Goal: Ask a question: Seek information or help from site administrators or community

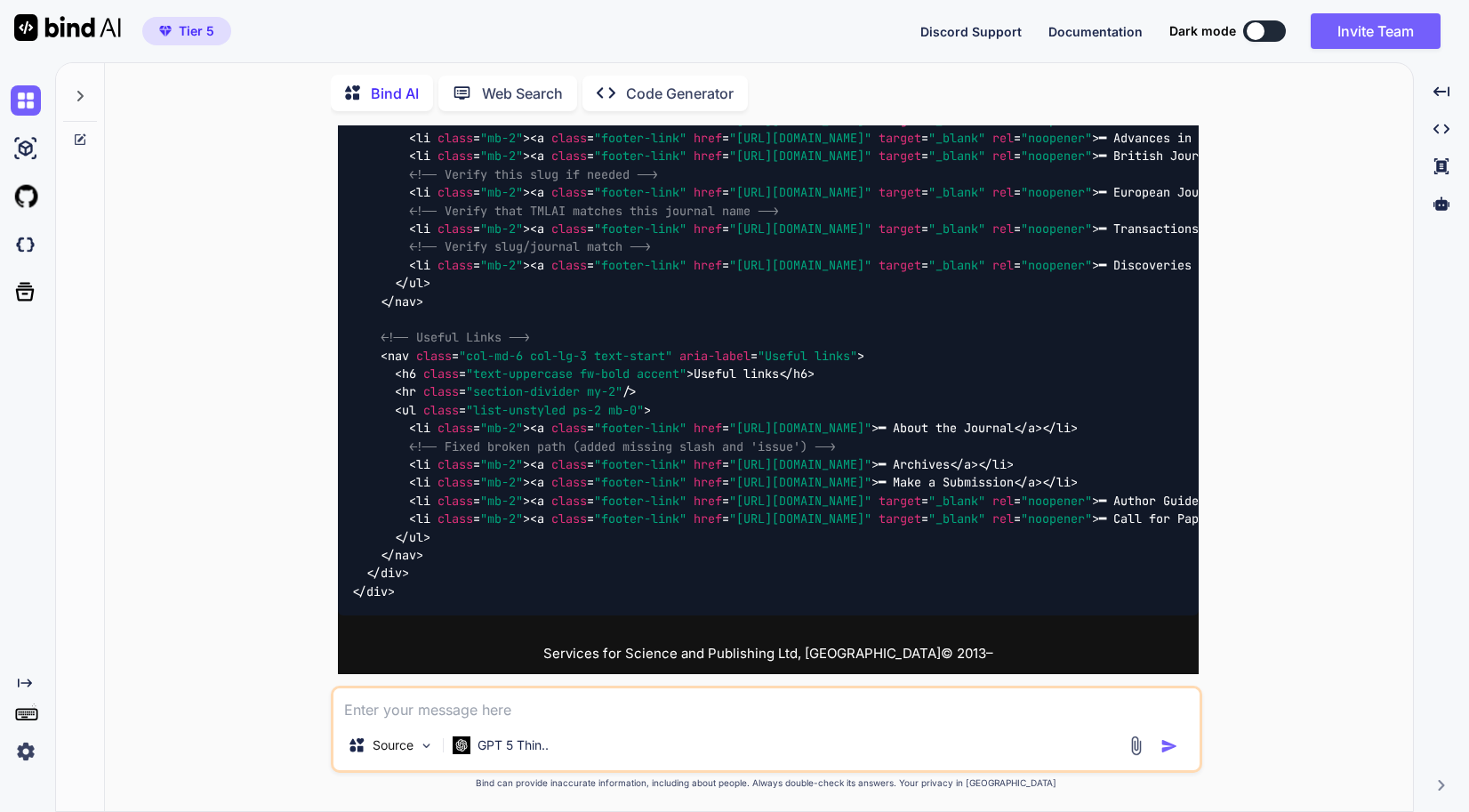
scroll to position [1874, 0]
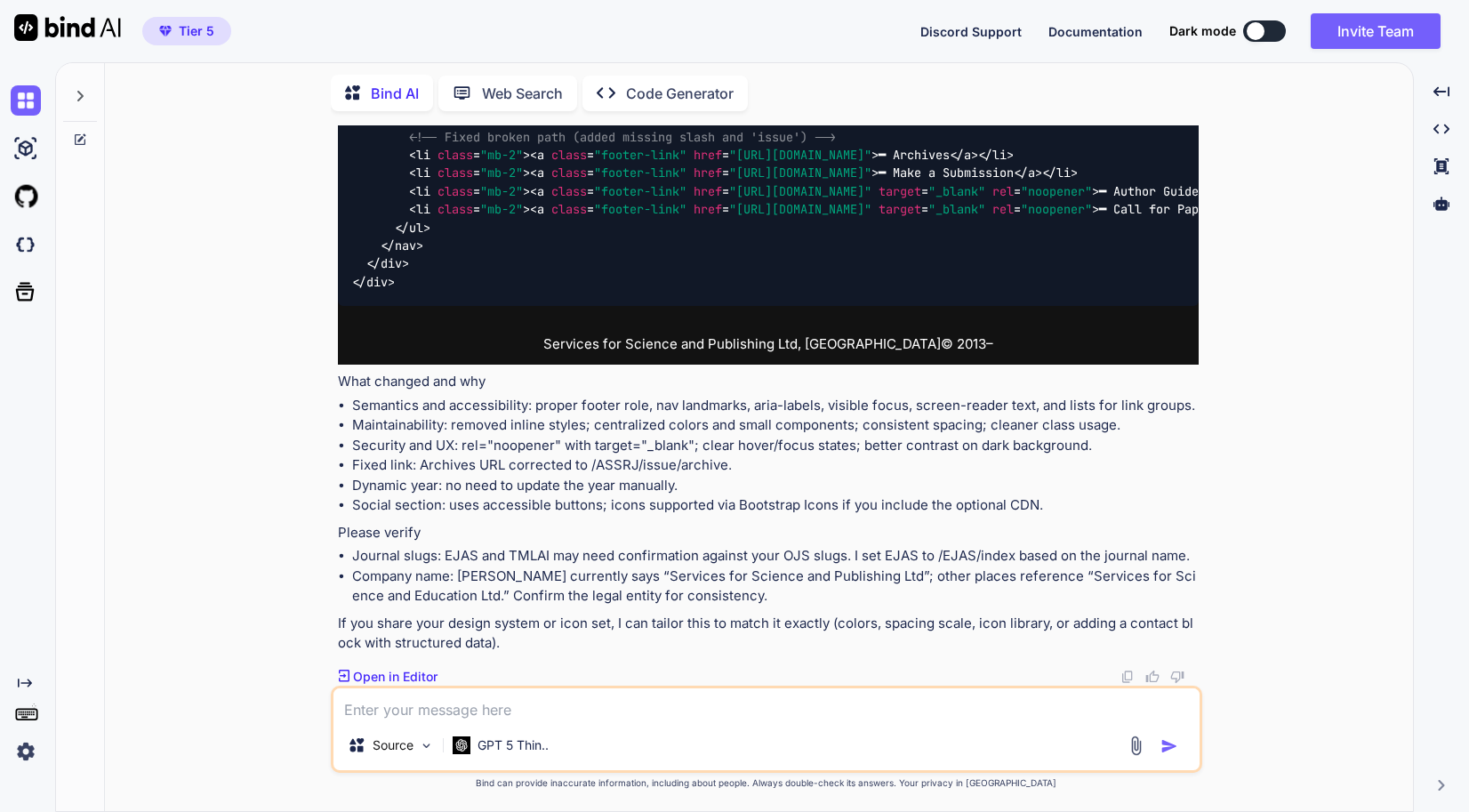
click at [615, 89] on icon at bounding box center [607, 91] width 19 height 10
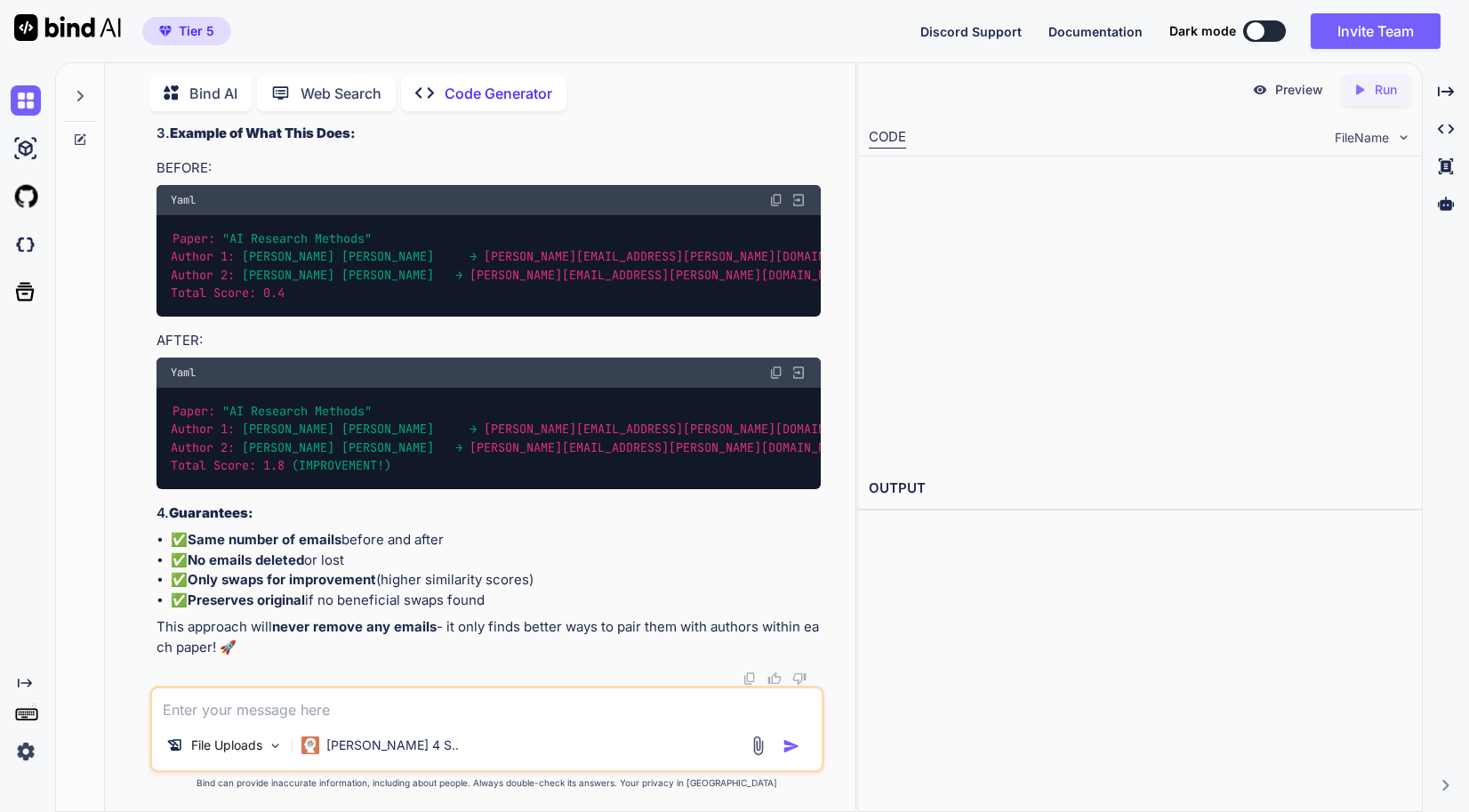
scroll to position [41800, 0]
click at [77, 90] on icon at bounding box center [79, 95] width 14 height 14
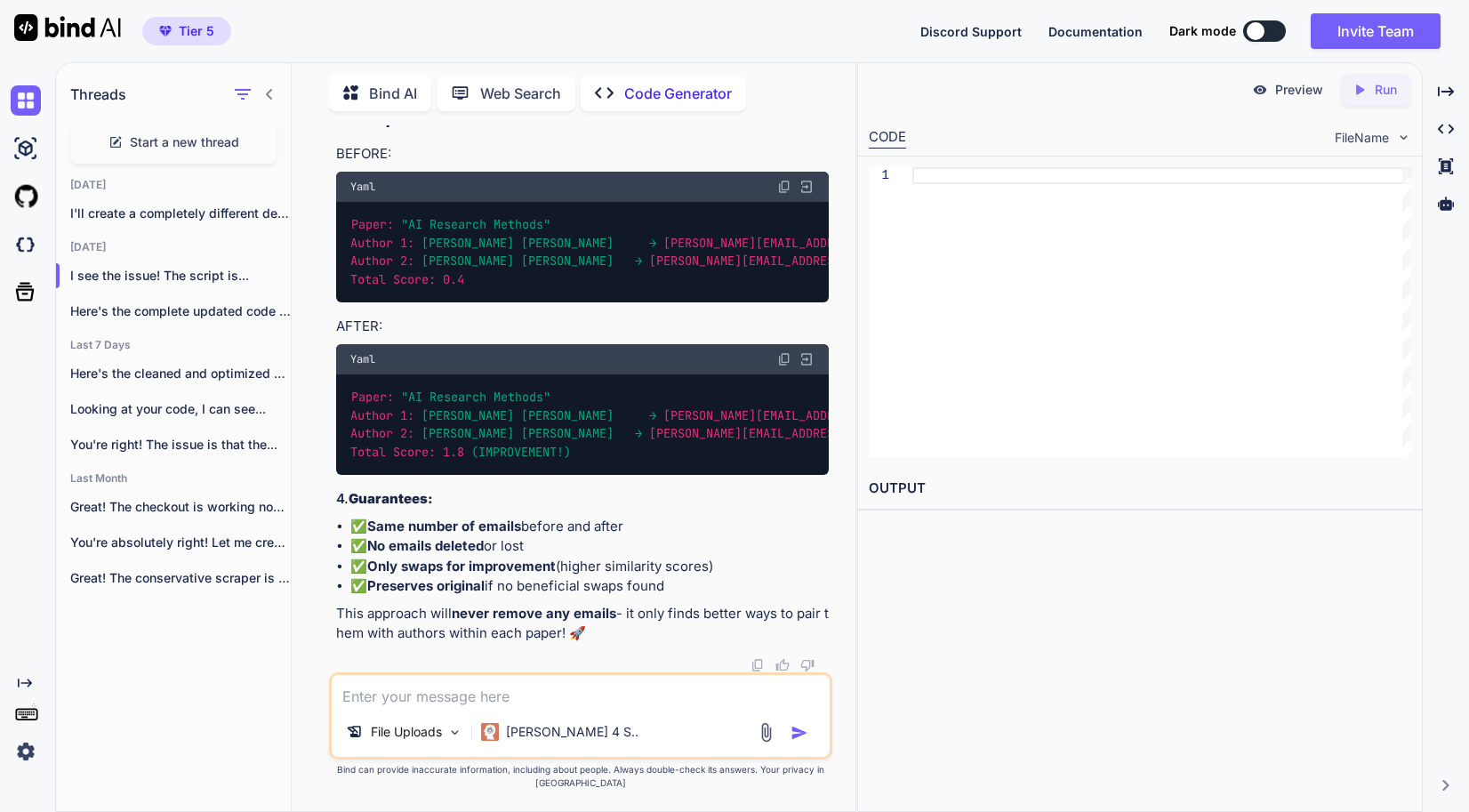
scroll to position [33715, 0]
click at [205, 318] on div "Here's the complete updated code with all..." at bounding box center [174, 312] width 235 height 35
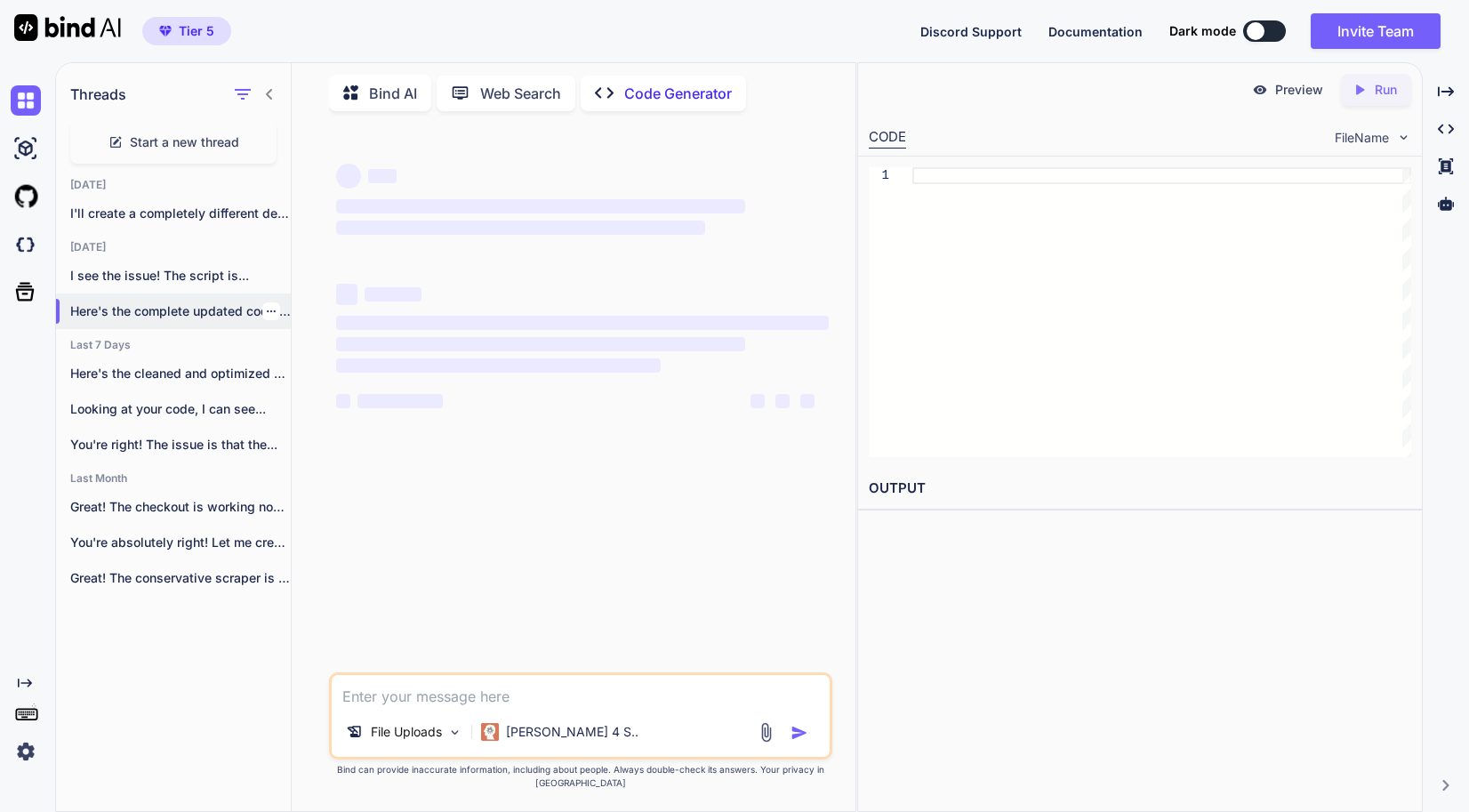
scroll to position [0, 0]
type textarea "x"
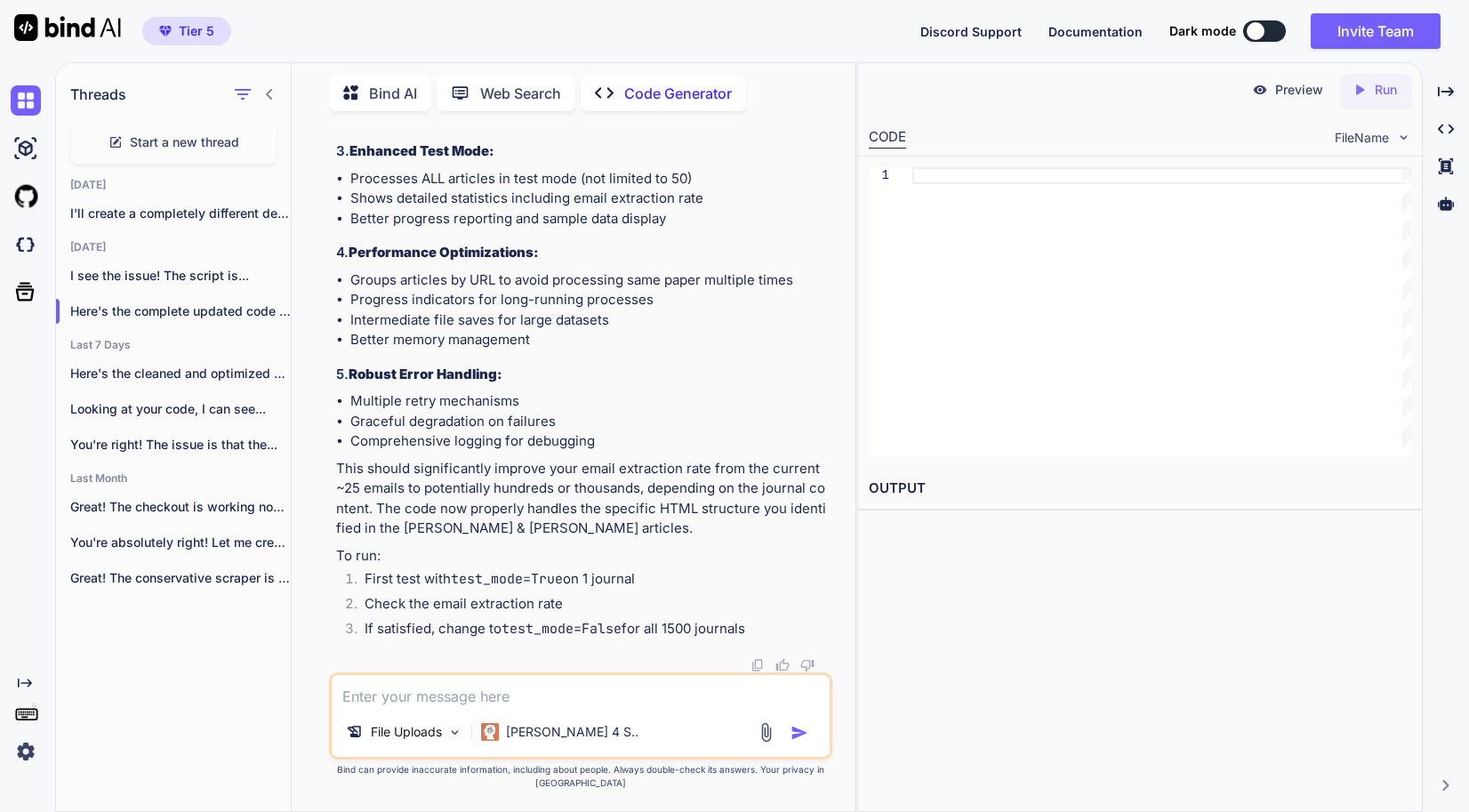
scroll to position [87280, 0]
click at [652, 704] on textarea at bounding box center [581, 691] width 498 height 32
type textarea "th"
type textarea "x"
type textarea "the"
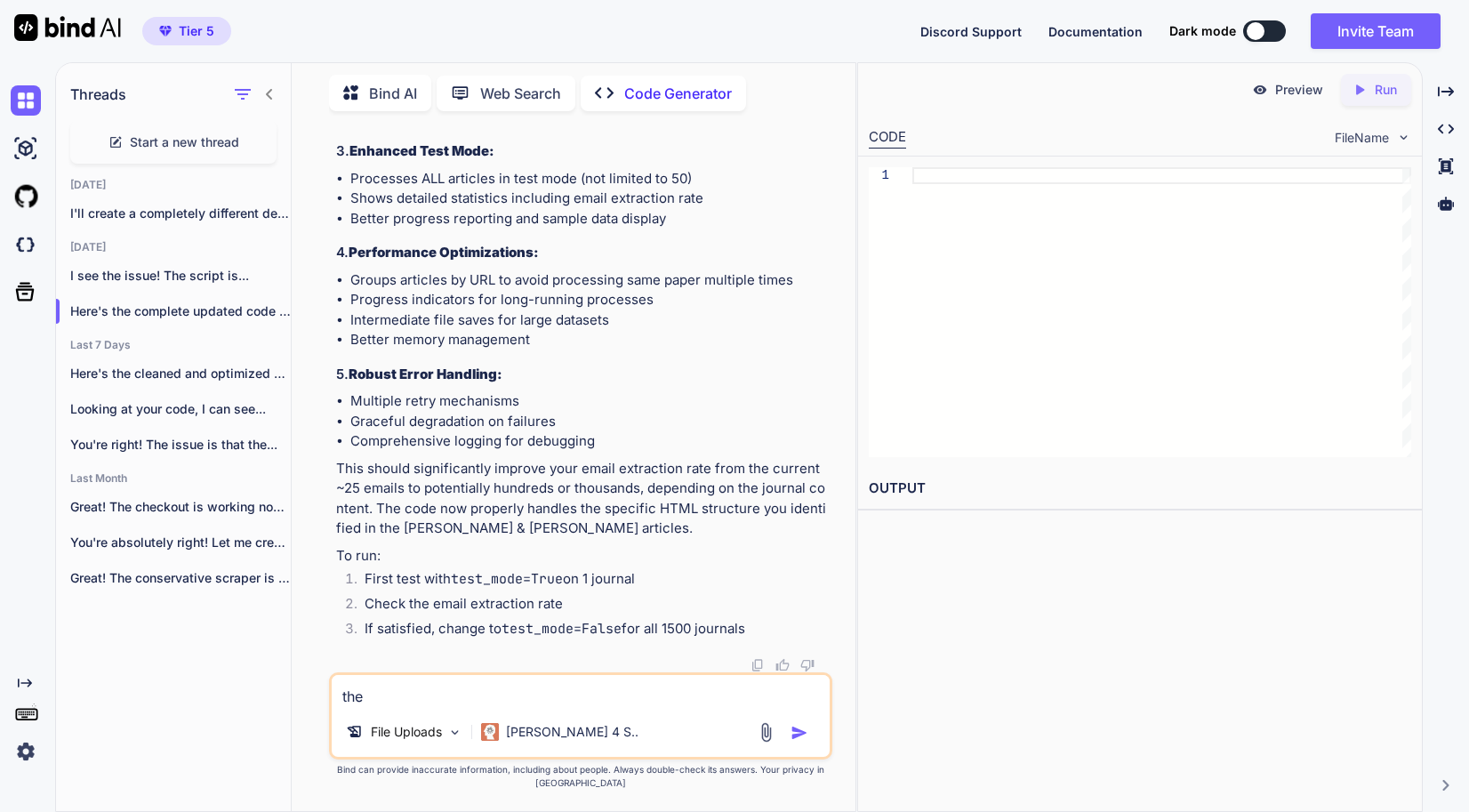
type textarea "x"
type textarea "ther"
type textarea "x"
type textarea "there"
type textarea "x"
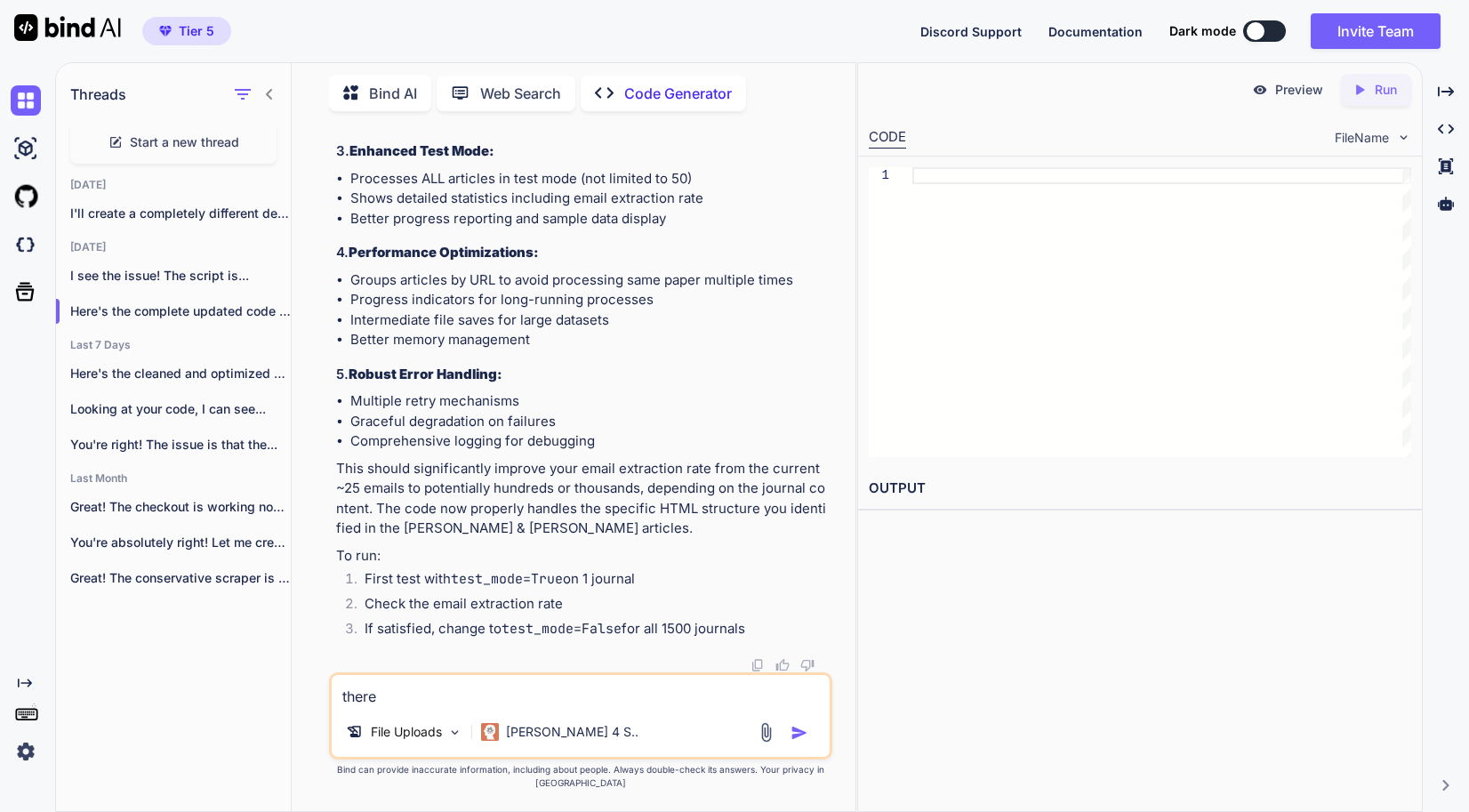
type textarea "there"
type textarea "x"
type textarea "there"
type textarea "x"
type textarea "ther"
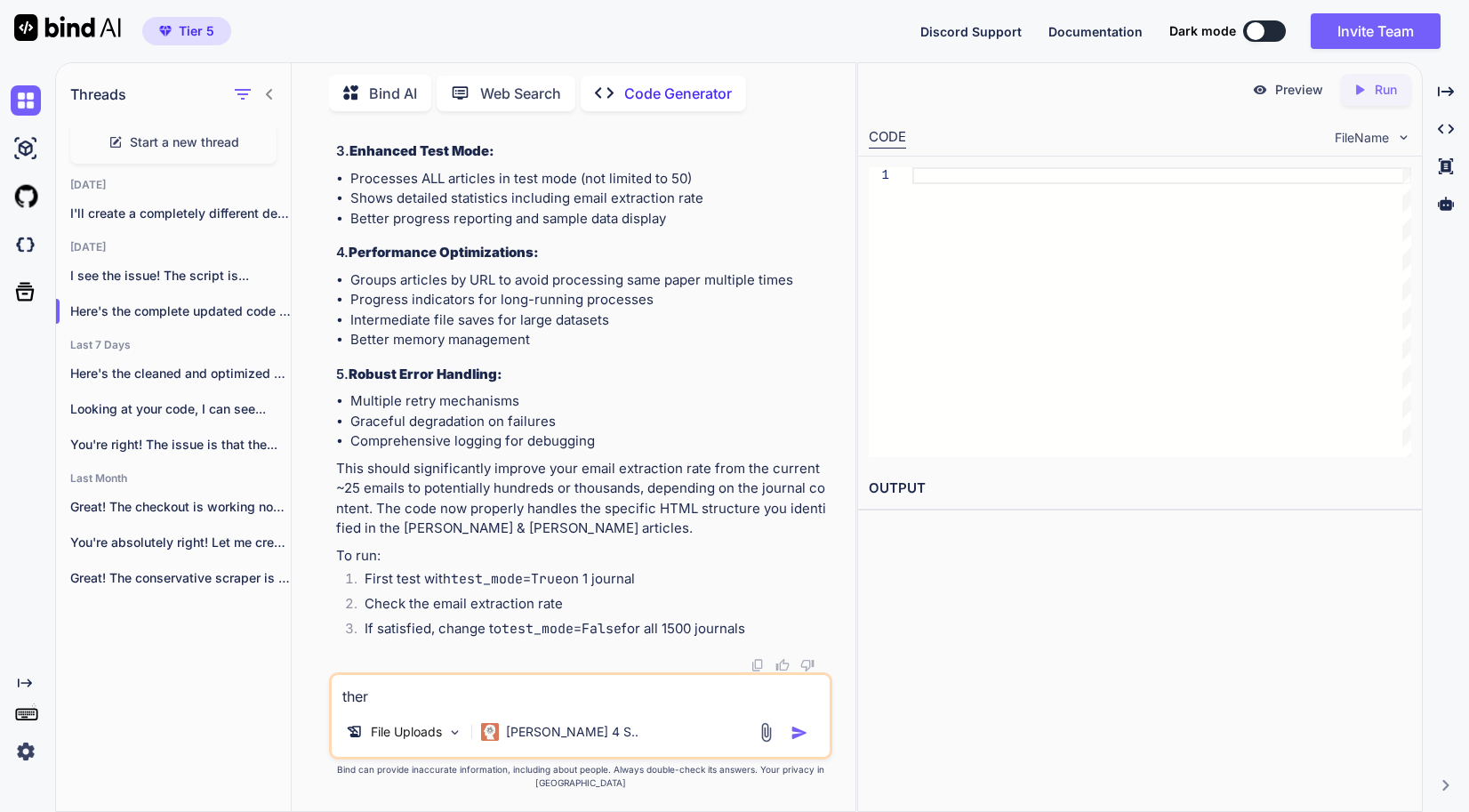
type textarea "x"
type textarea "the"
type textarea "x"
type textarea "th"
type textarea "x"
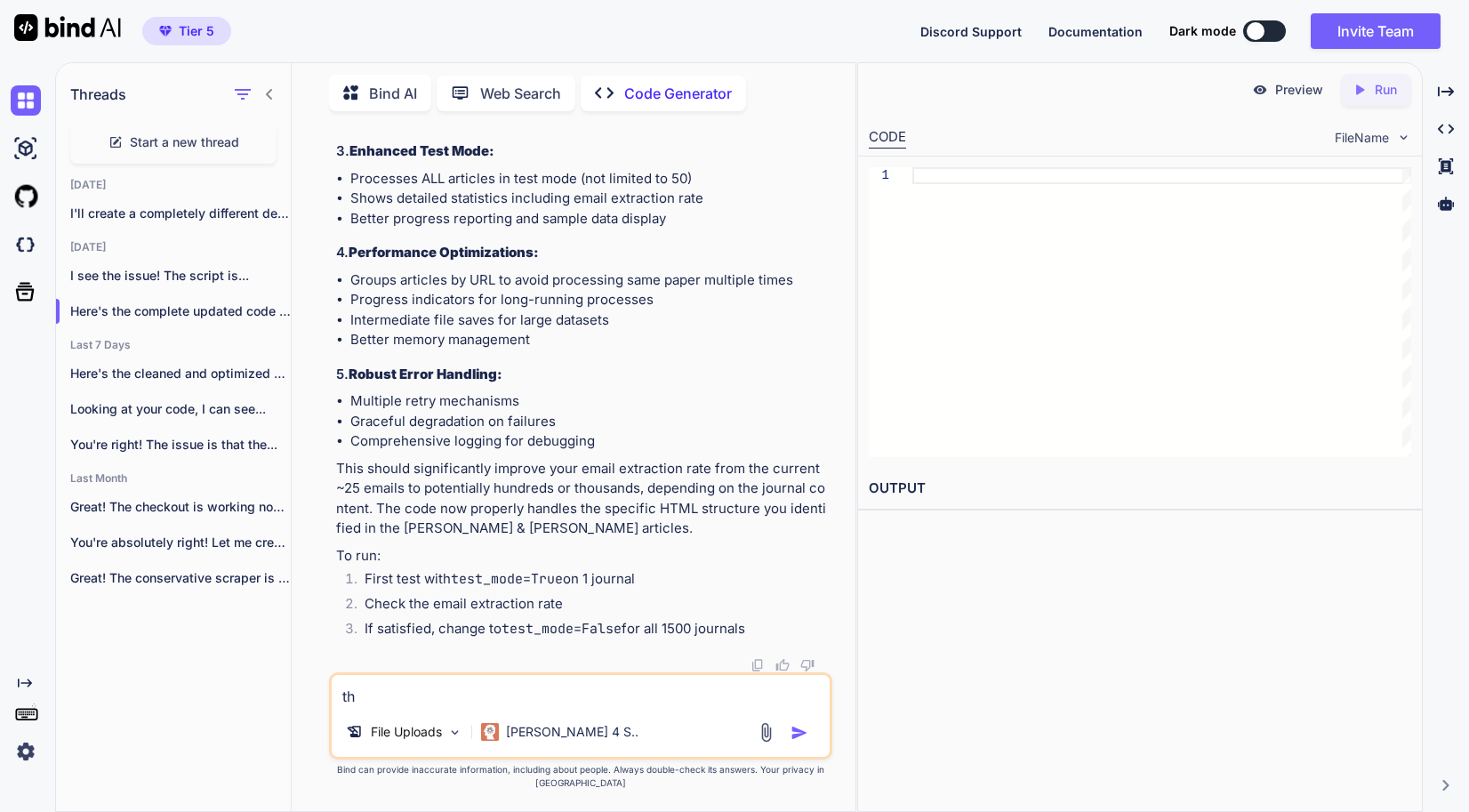
type textarea "t"
type textarea "x"
type textarea "t"
type textarea "x"
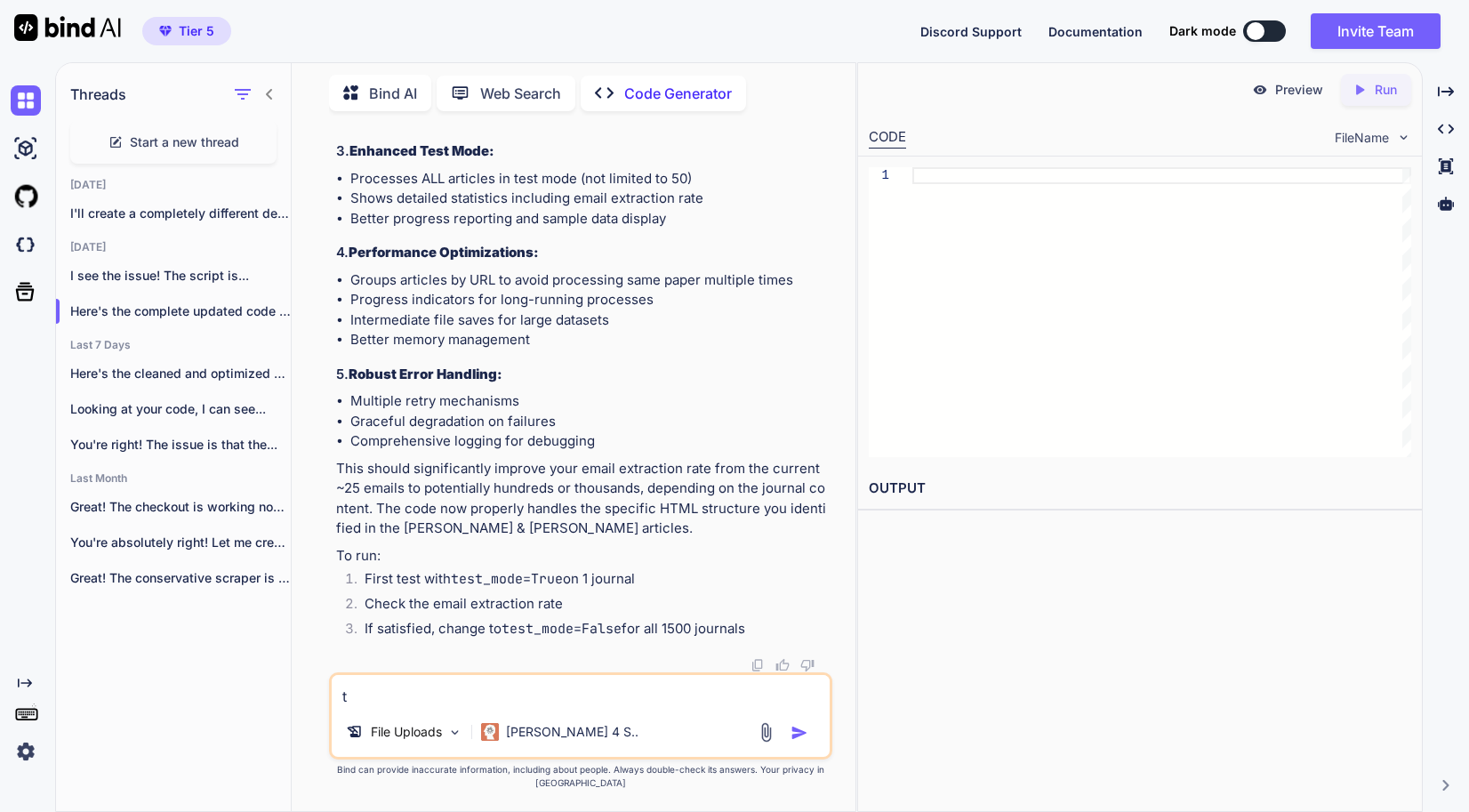
type textarea "th"
type textarea "x"
type textarea "the"
type textarea "x"
type textarea "the"
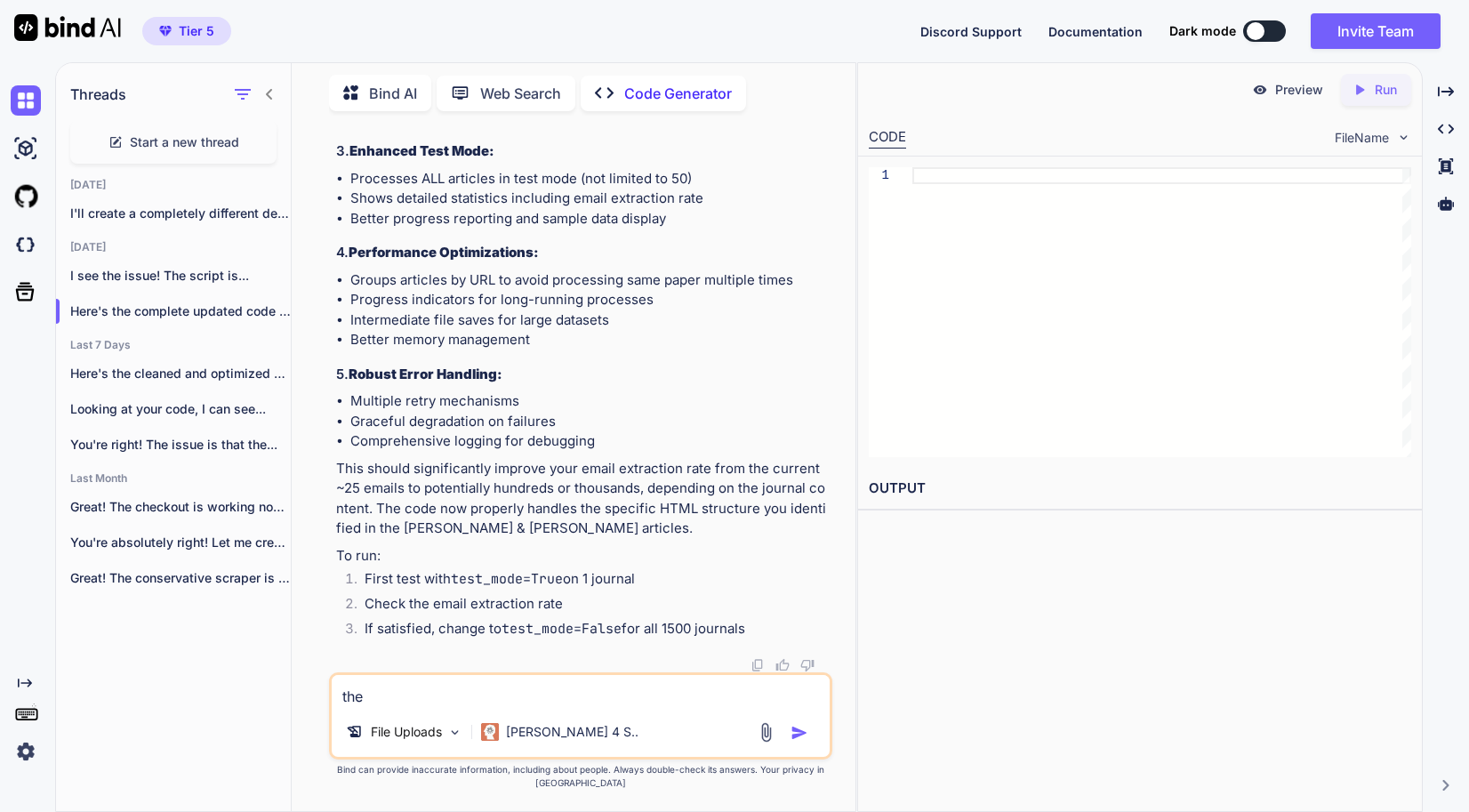
type textarea "x"
type textarea "the c"
type textarea "x"
type textarea "the co"
type textarea "x"
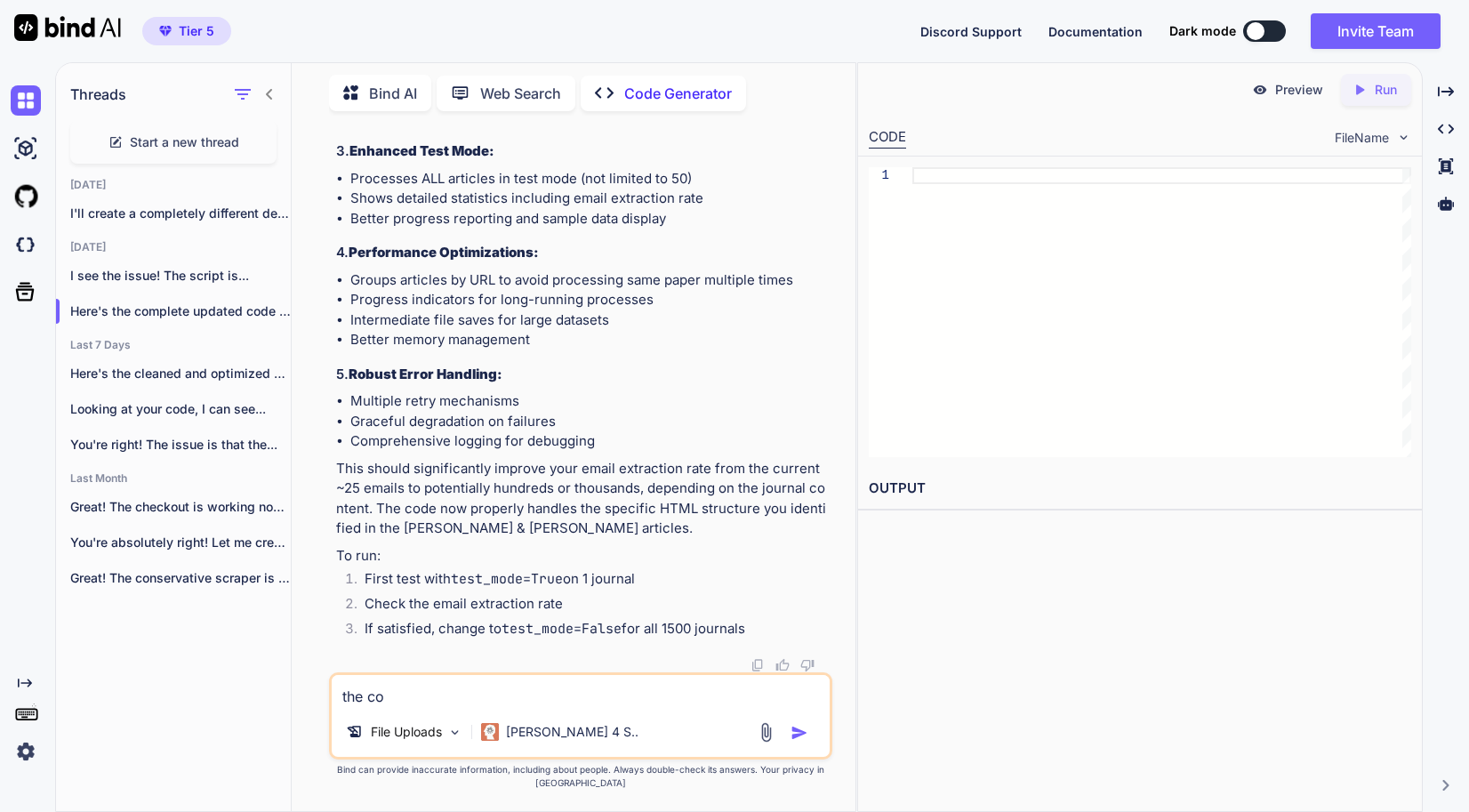
type textarea "the cod"
type textarea "x"
type textarea "the code"
type textarea "x"
type textarea "the code"
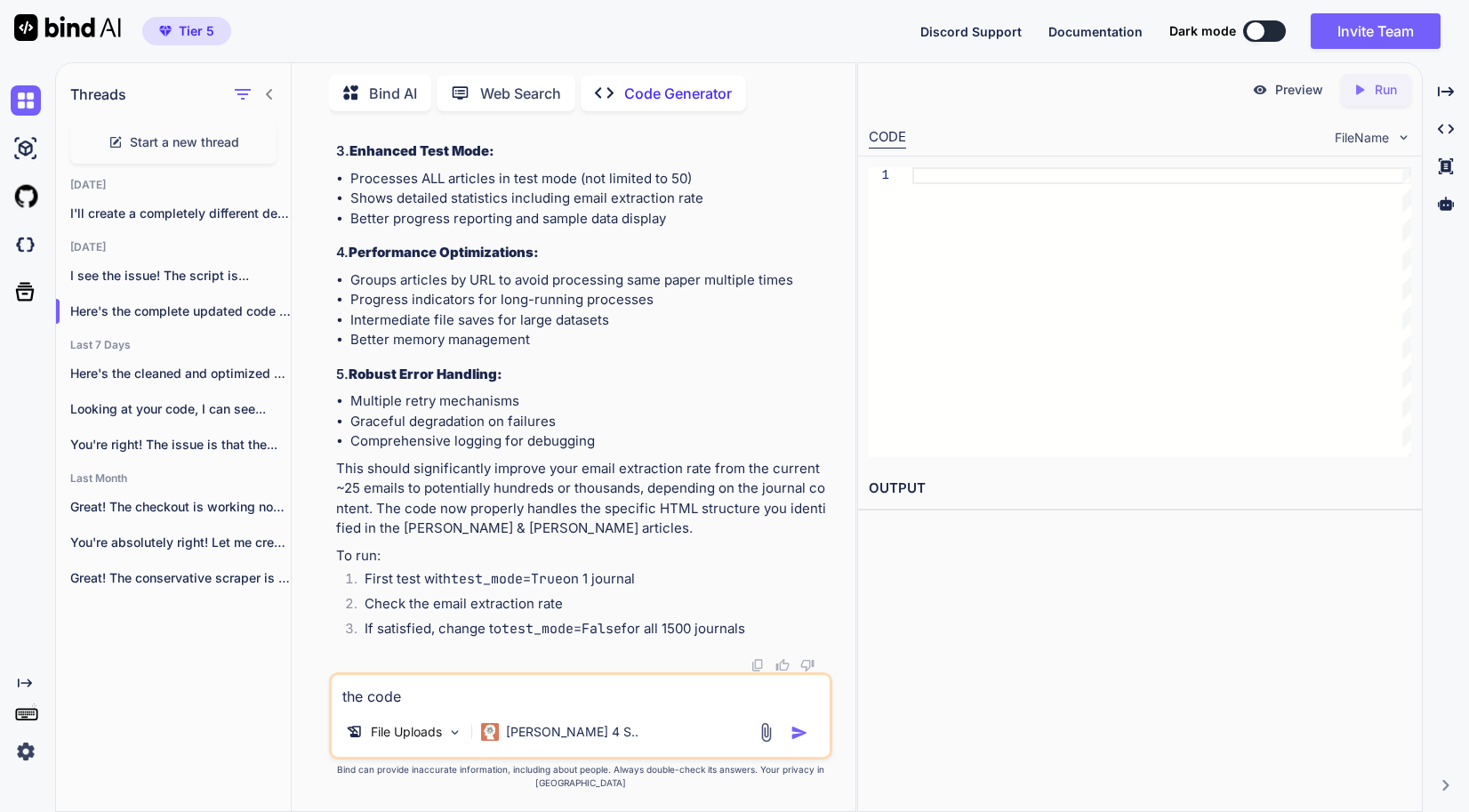
type textarea "x"
type textarea "the code w"
type textarea "x"
type textarea "the code wa"
type textarea "x"
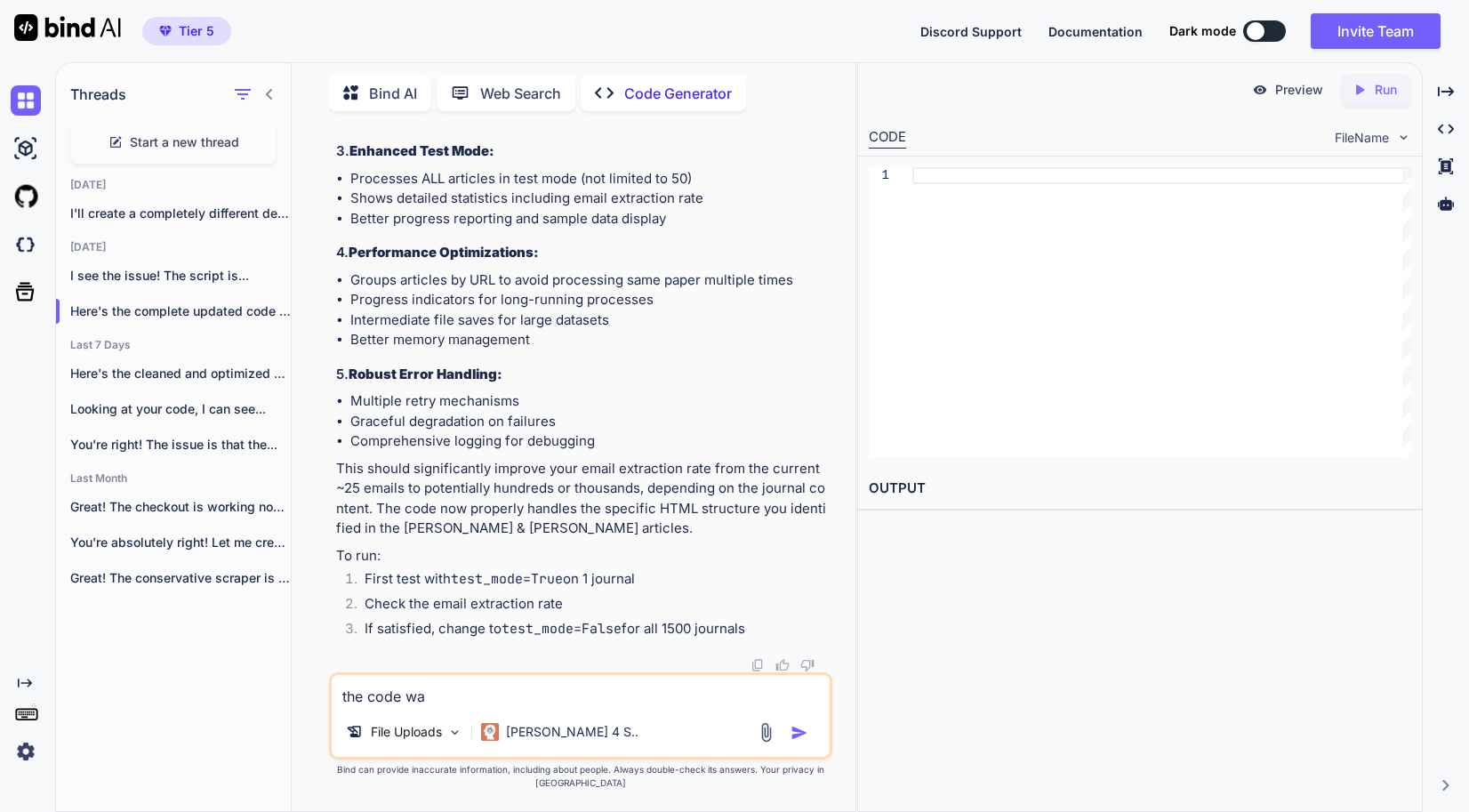
type textarea "the code was"
type textarea "x"
type textarea "the code was"
type textarea "x"
type textarea "the code was r"
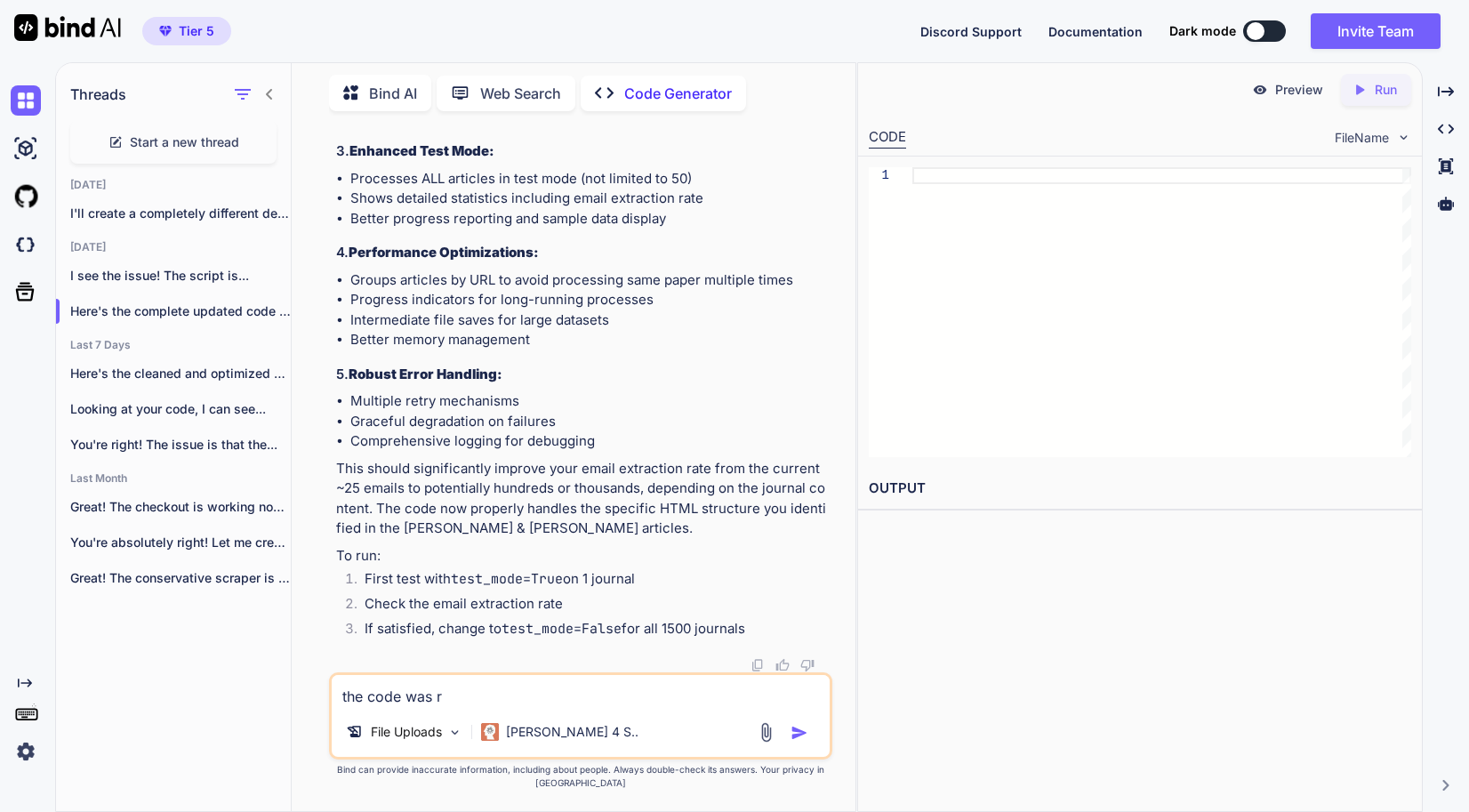
type textarea "x"
type textarea "the code was ru"
type textarea "x"
type textarea "the code was run"
type textarea "x"
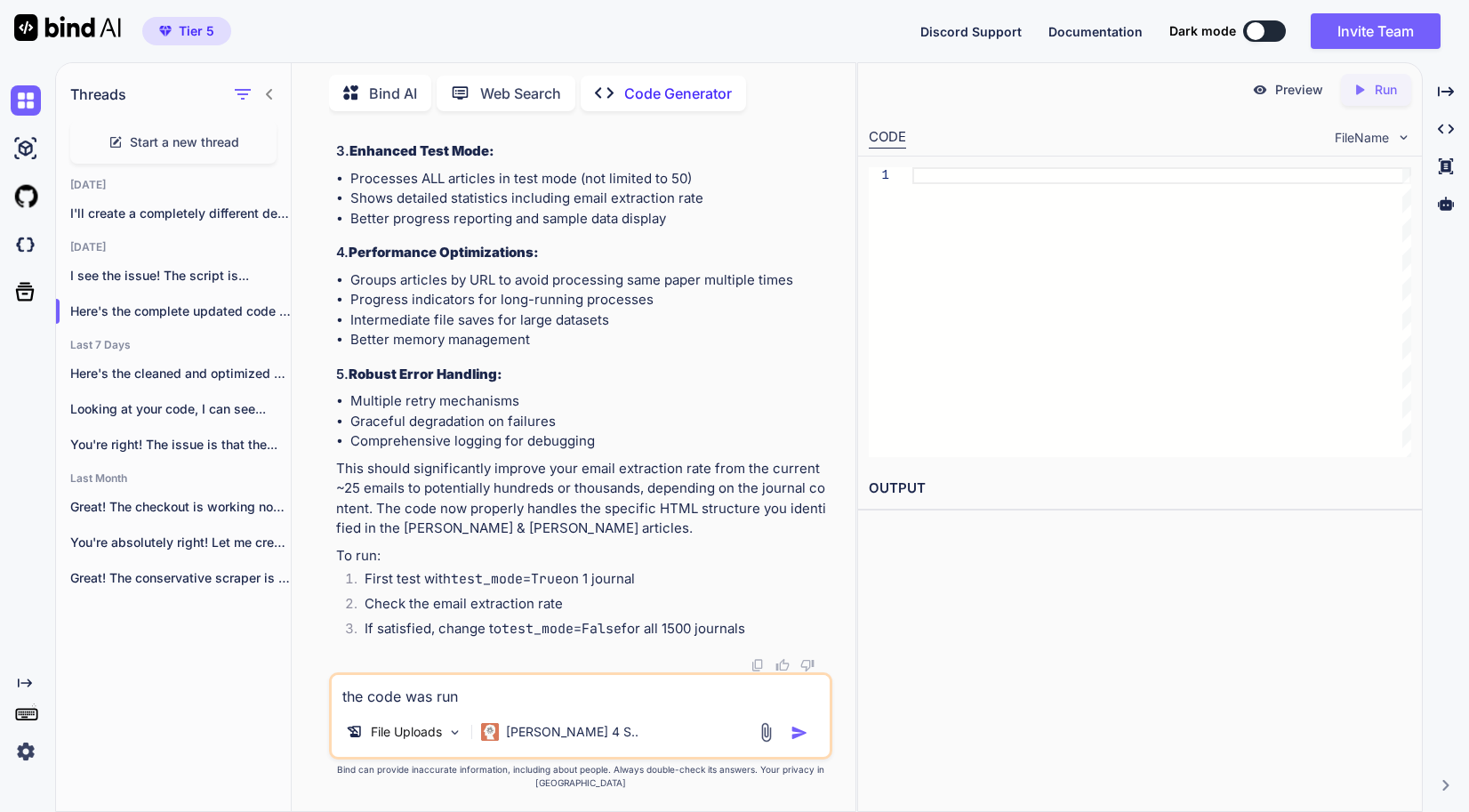
type textarea "the code was runn"
type textarea "x"
type textarea "the code was runni"
type textarea "x"
type textarea "the code was runnin"
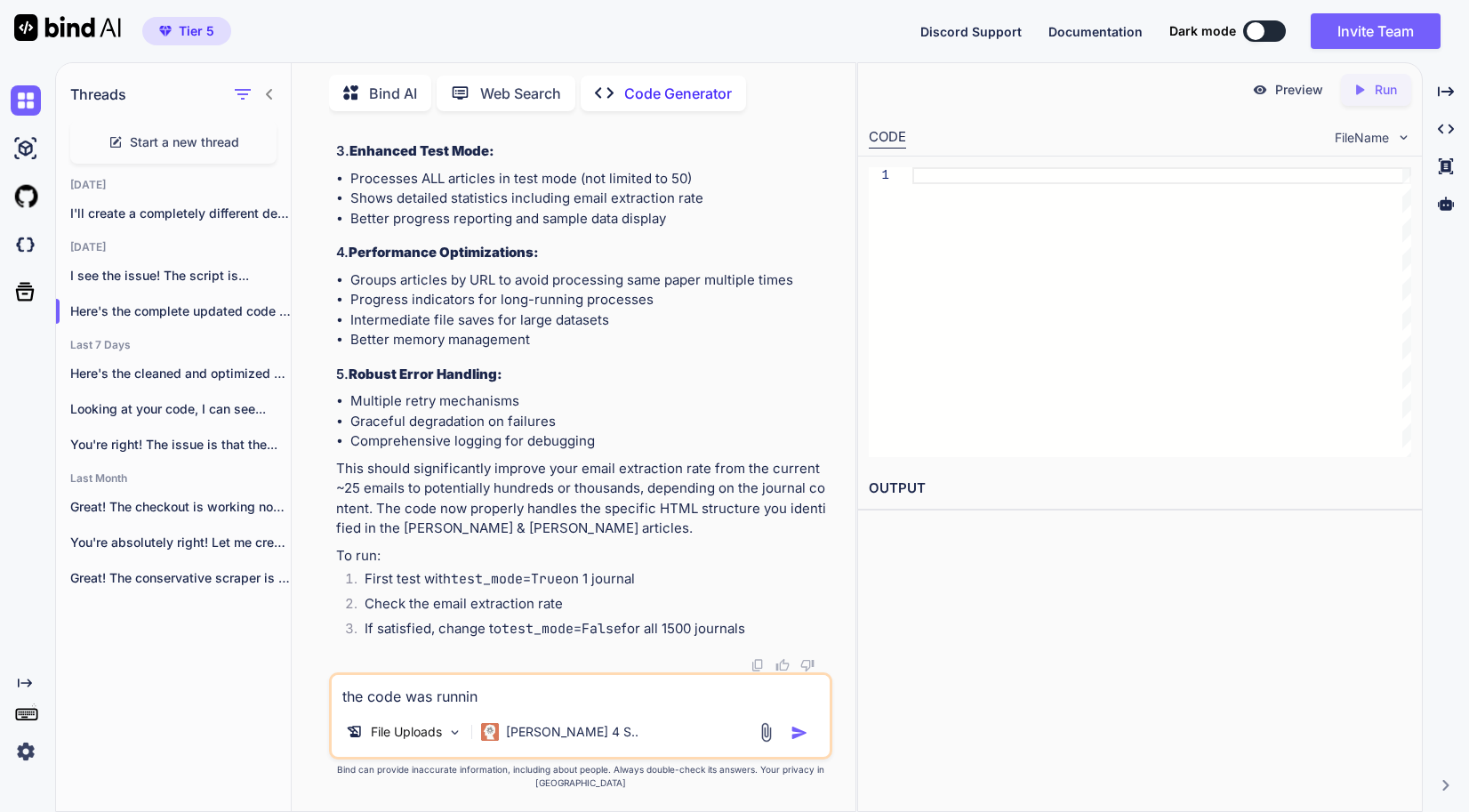
type textarea "x"
type textarea "the code was running"
type textarea "x"
type textarea "the code was running"
type textarea "x"
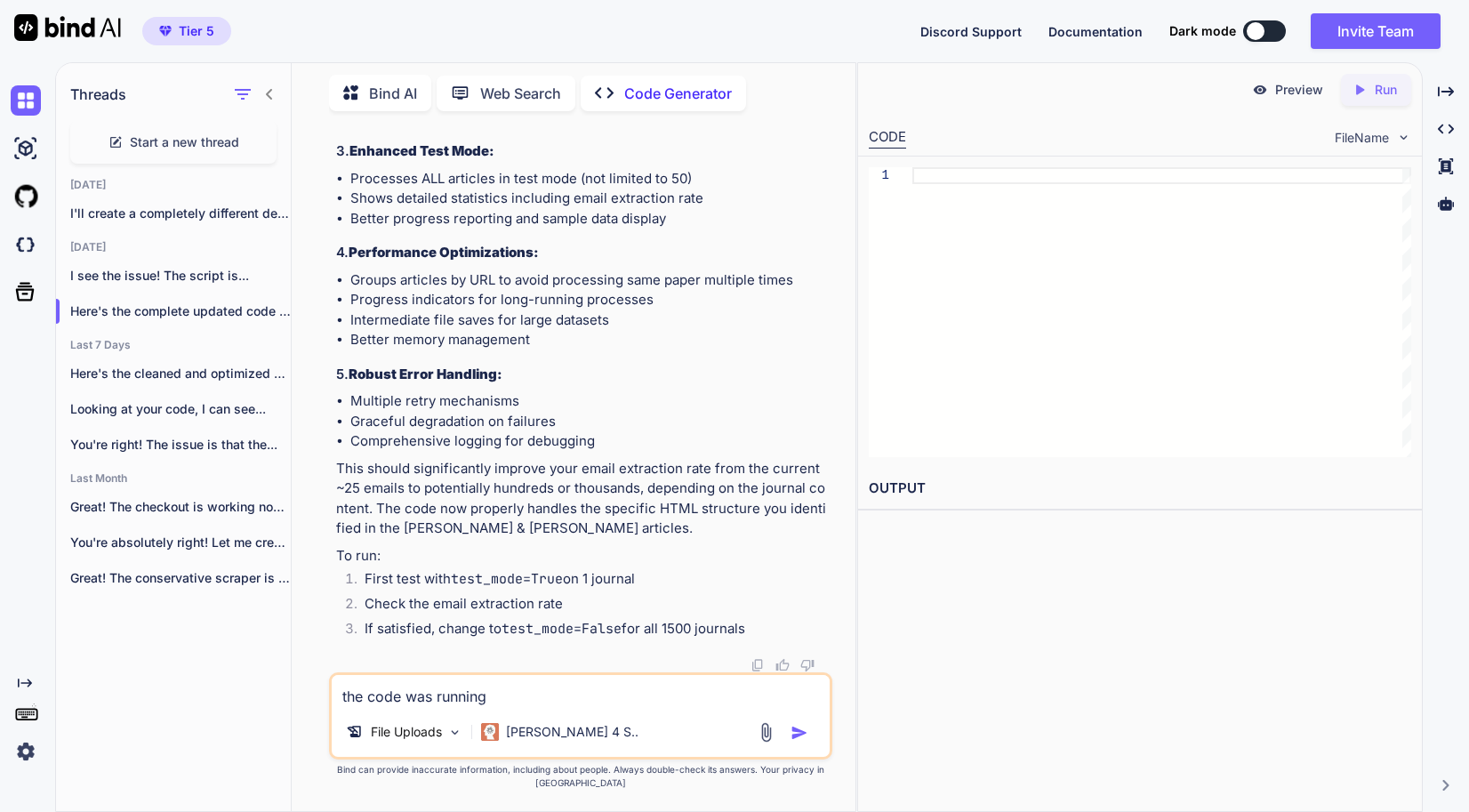
type textarea "the code was running"
type textarea "x"
type textarea "the code was running"
type textarea "x"
type textarea "the code was running f"
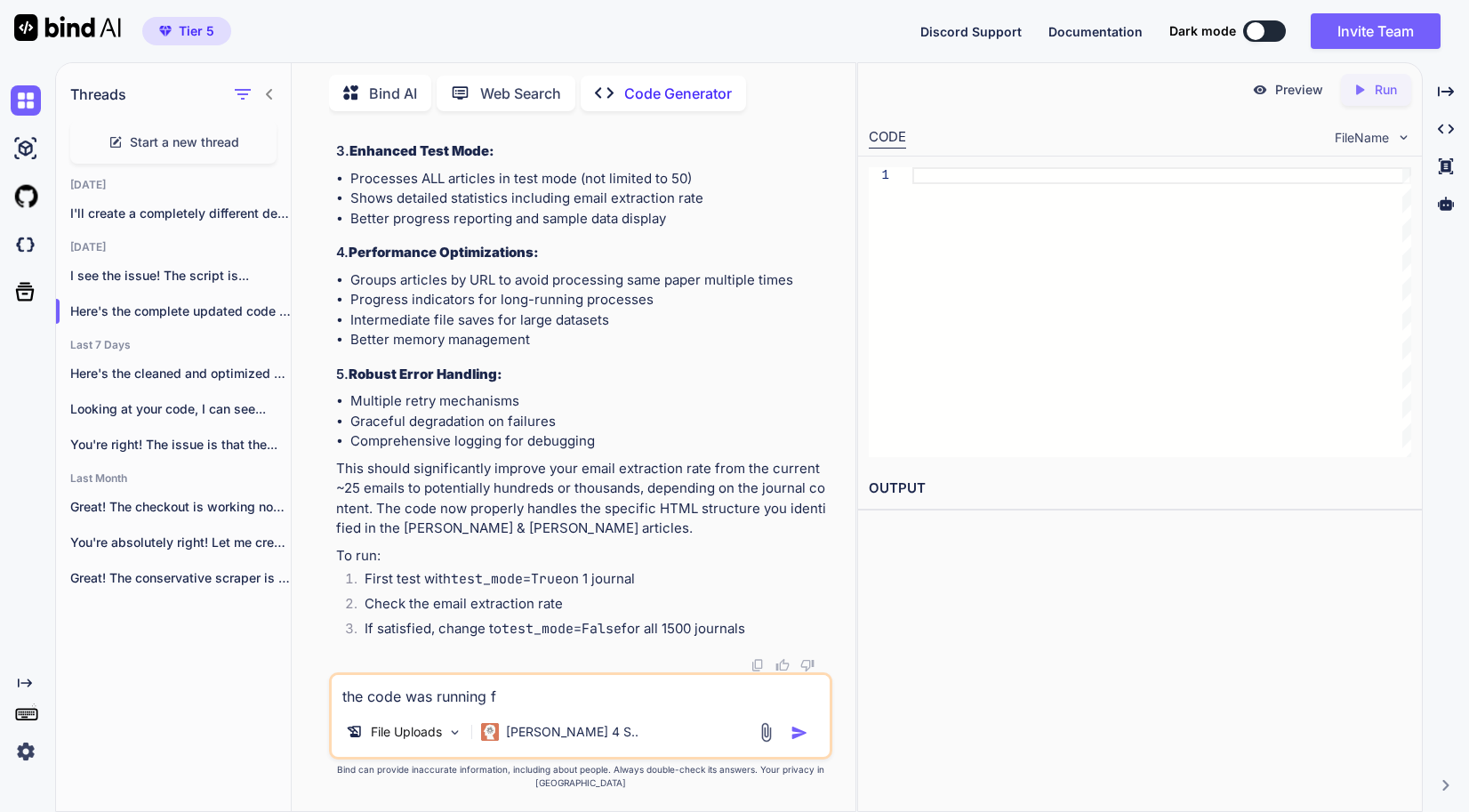
type textarea "x"
type textarea "the code was running fo"
type textarea "x"
type textarea "the code was running for"
type textarea "x"
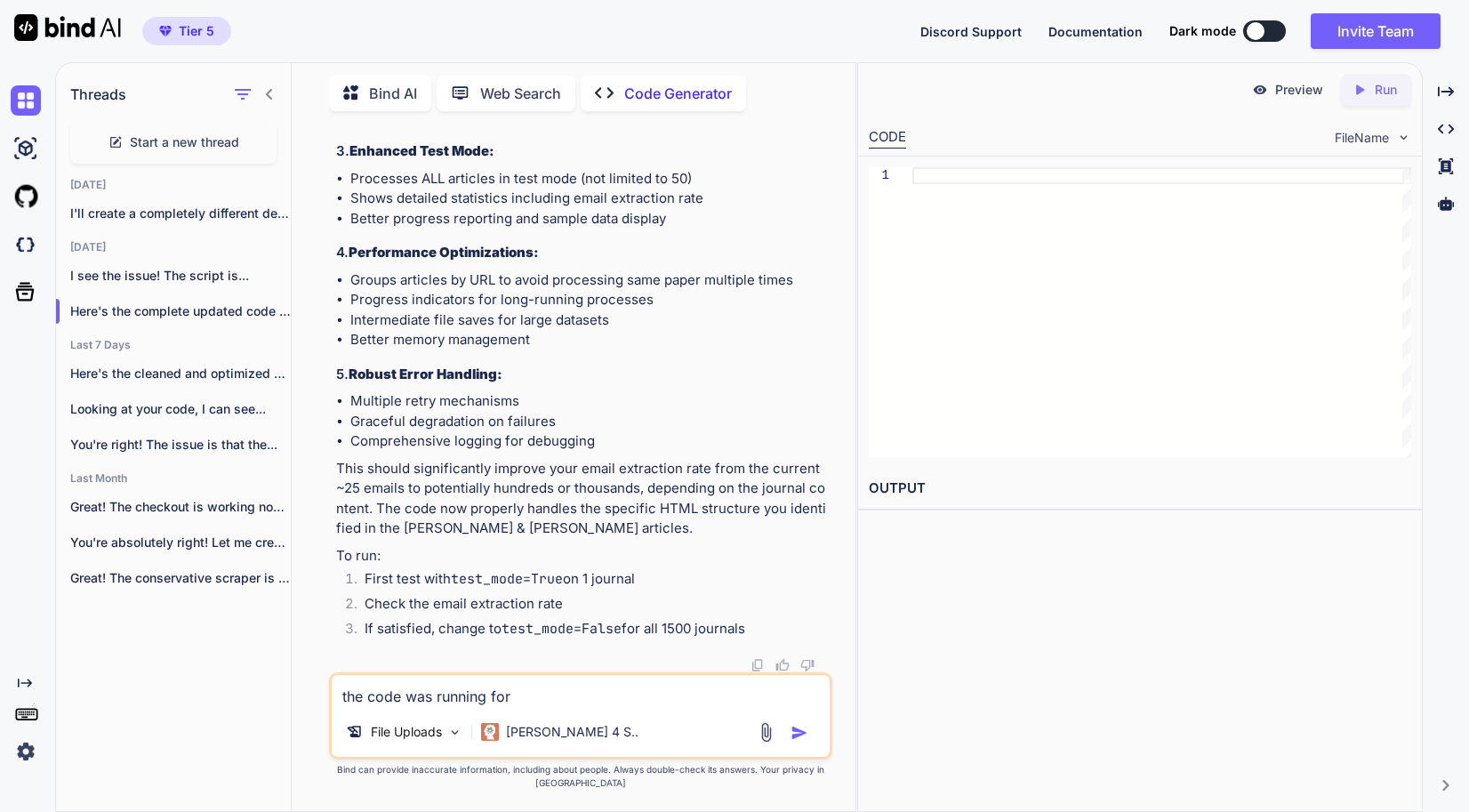
type textarea "the code was running for"
type textarea "x"
type textarea "the code was running for a"
type textarea "x"
type textarea "the code was running for al"
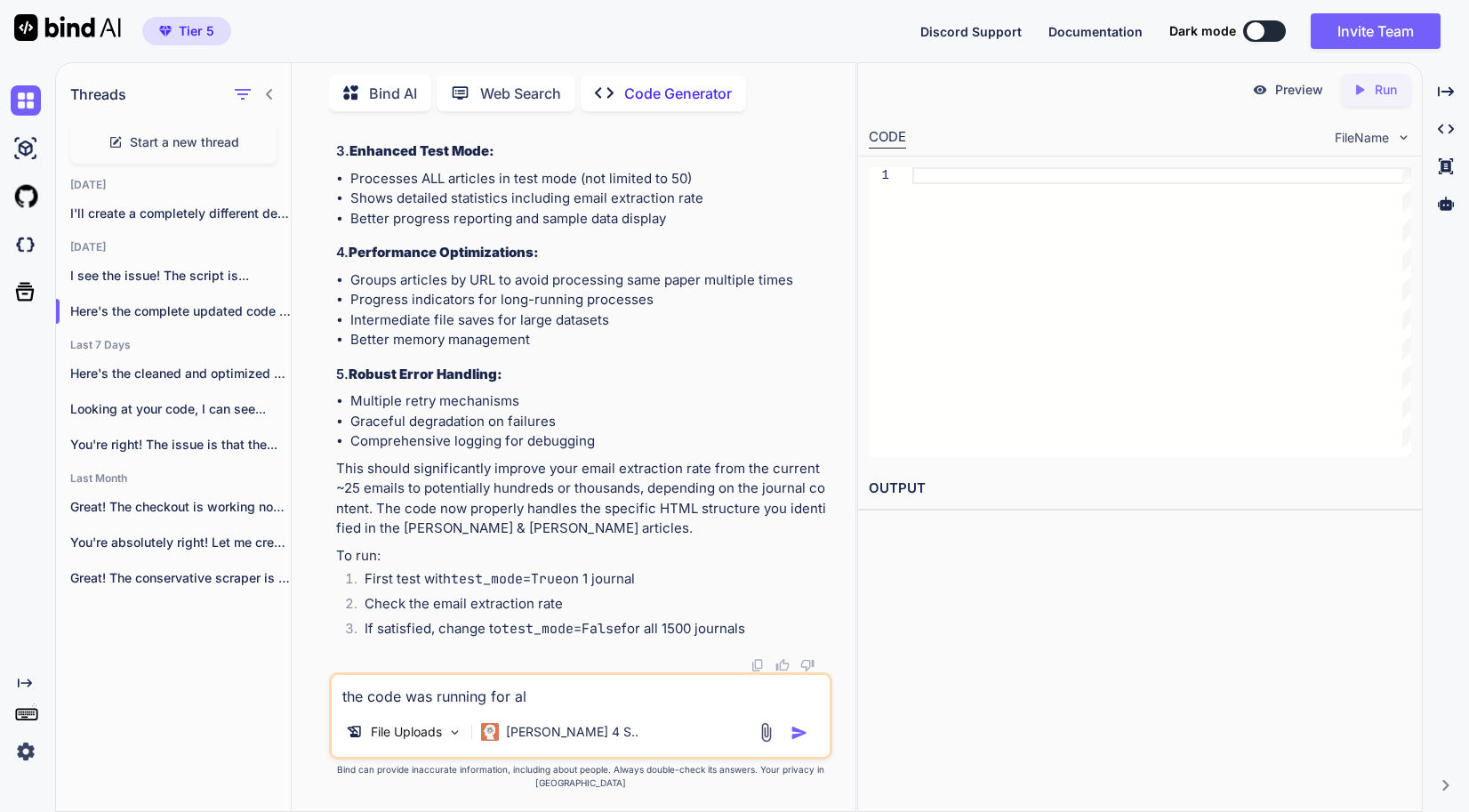
type textarea "x"
type textarea "the code was running for all"
type textarea "x"
type textarea "the code was running for all"
type textarea "x"
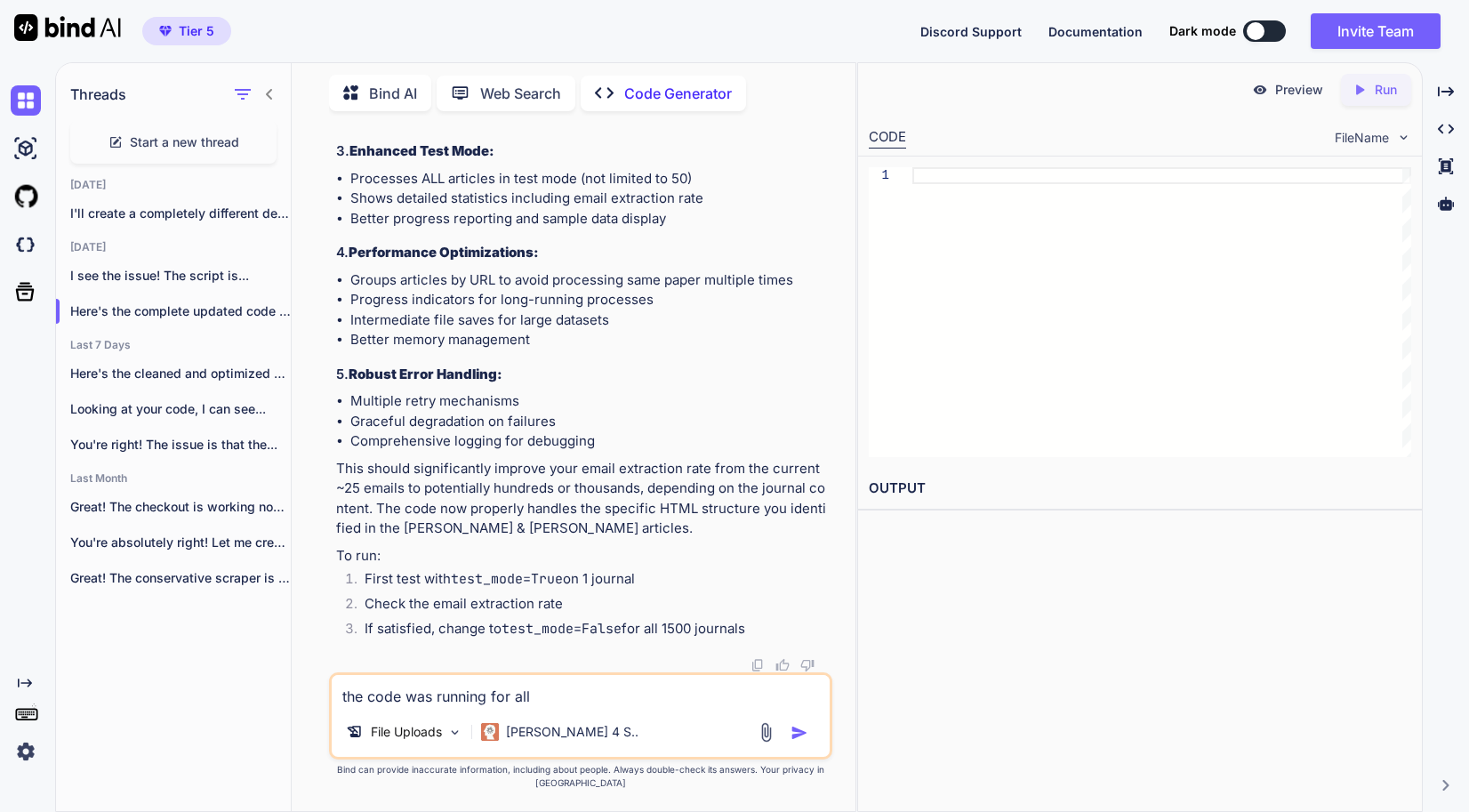
type textarea "the code was running for all k"
type textarea "x"
type textarea "the code was running for all kj"
type textarea "x"
type textarea "the code was running for all kjo"
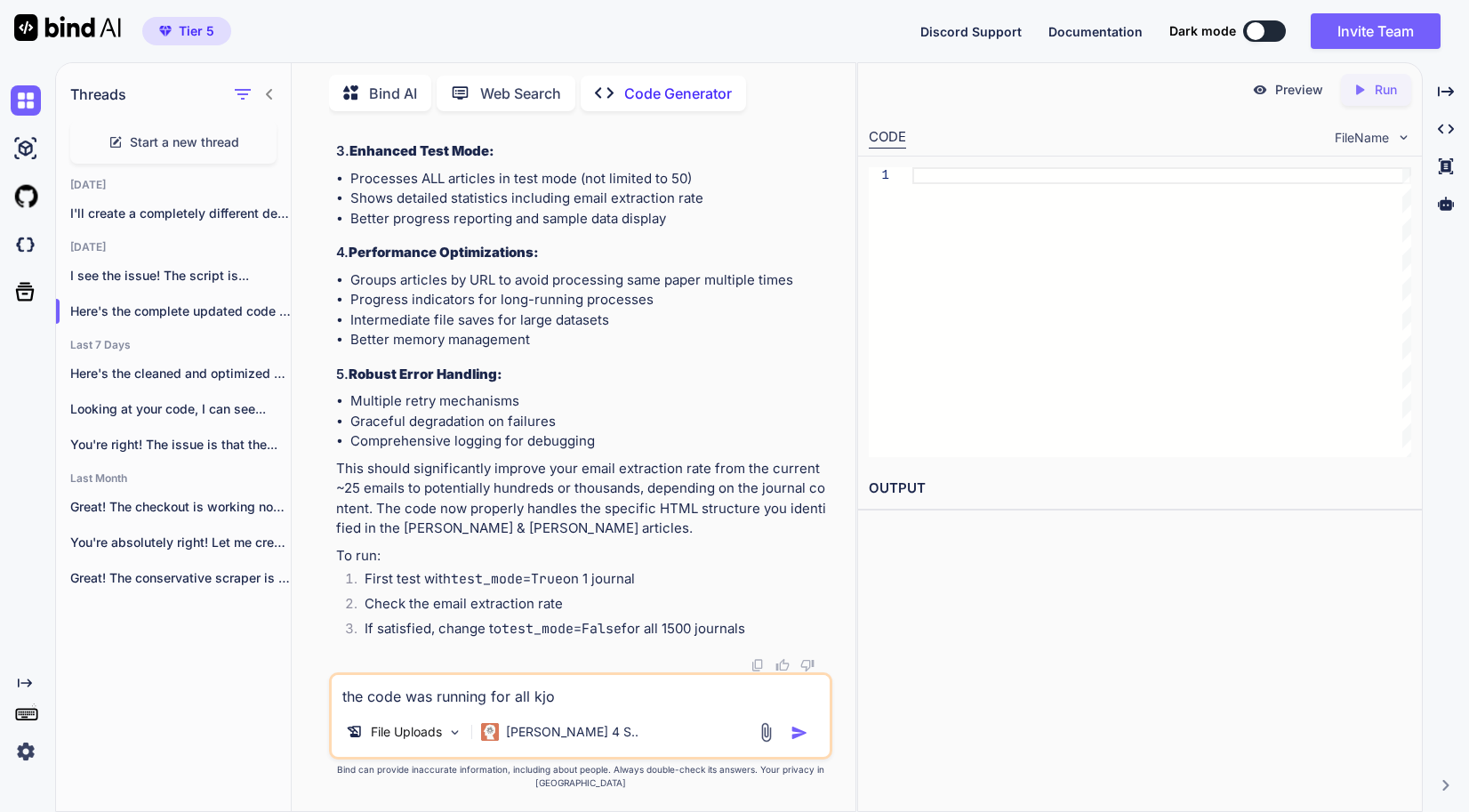
type textarea "x"
type textarea "the code was running for all kjou"
type textarea "x"
type textarea "the code was running for all kjo"
type textarea "x"
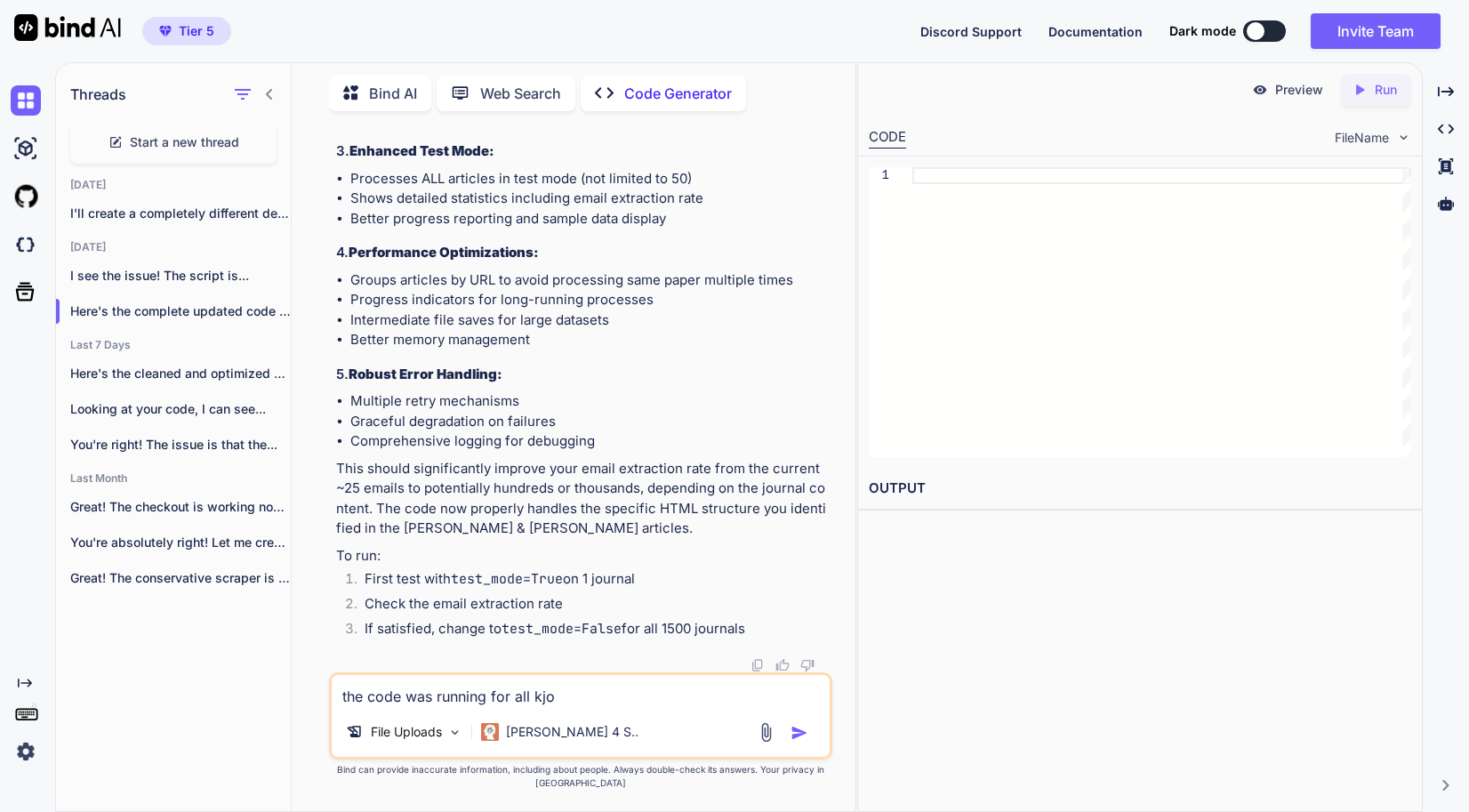
type textarea "the code was running for all kj"
type textarea "x"
type textarea "the code was running for all k"
type textarea "x"
type textarea "the code was running for all"
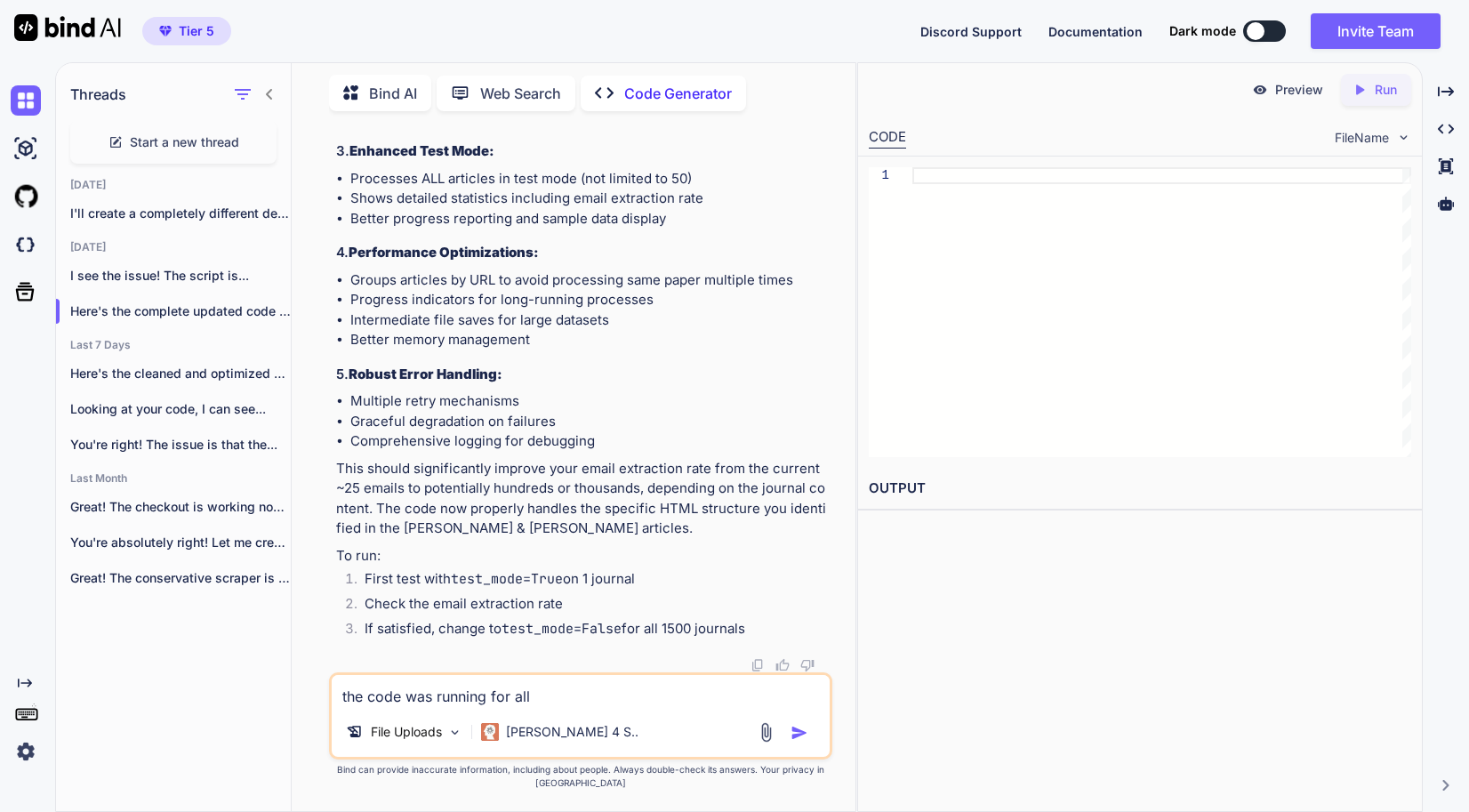
type textarea "x"
type textarea "the code was running for all j"
type textarea "x"
type textarea "the code was running for all jo"
type textarea "x"
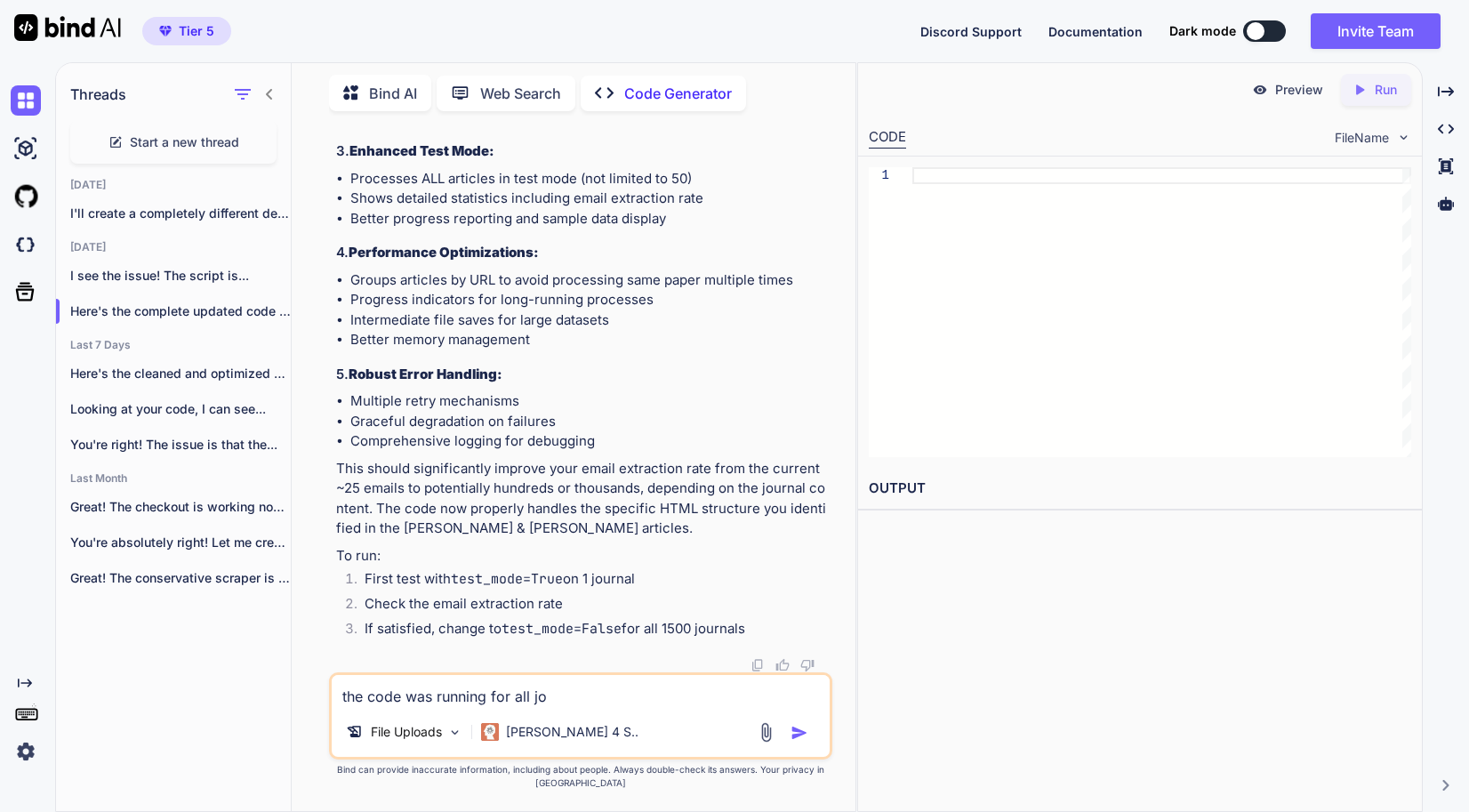
type textarea "the code was running for all jou"
type textarea "x"
type textarea "the code was running for all jouh"
type textarea "x"
type textarea "the code was running for all jouhr"
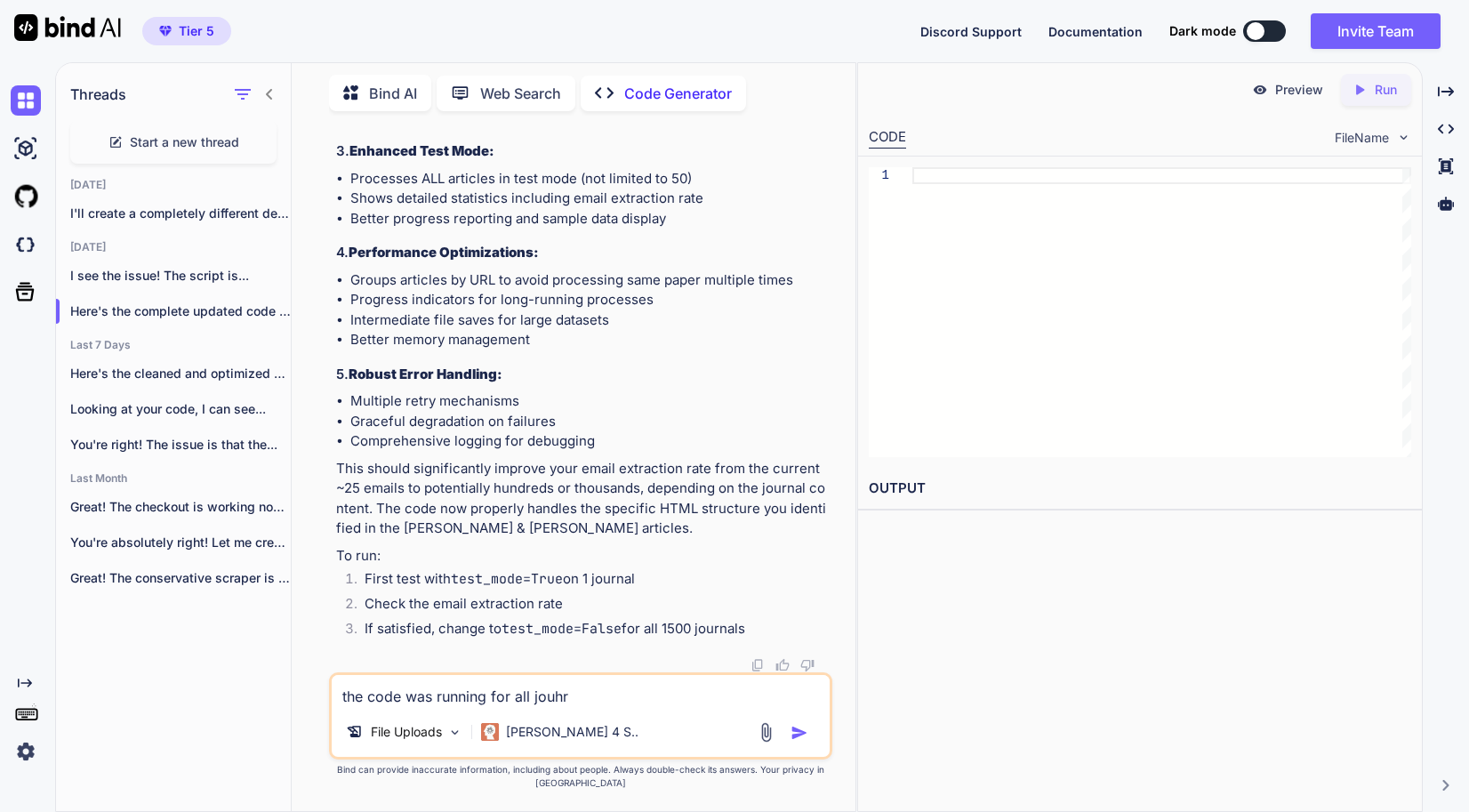
type textarea "x"
type textarea "the code was running for all jouhrn"
type textarea "x"
type textarea "the code was running for all jouhrna"
type textarea "x"
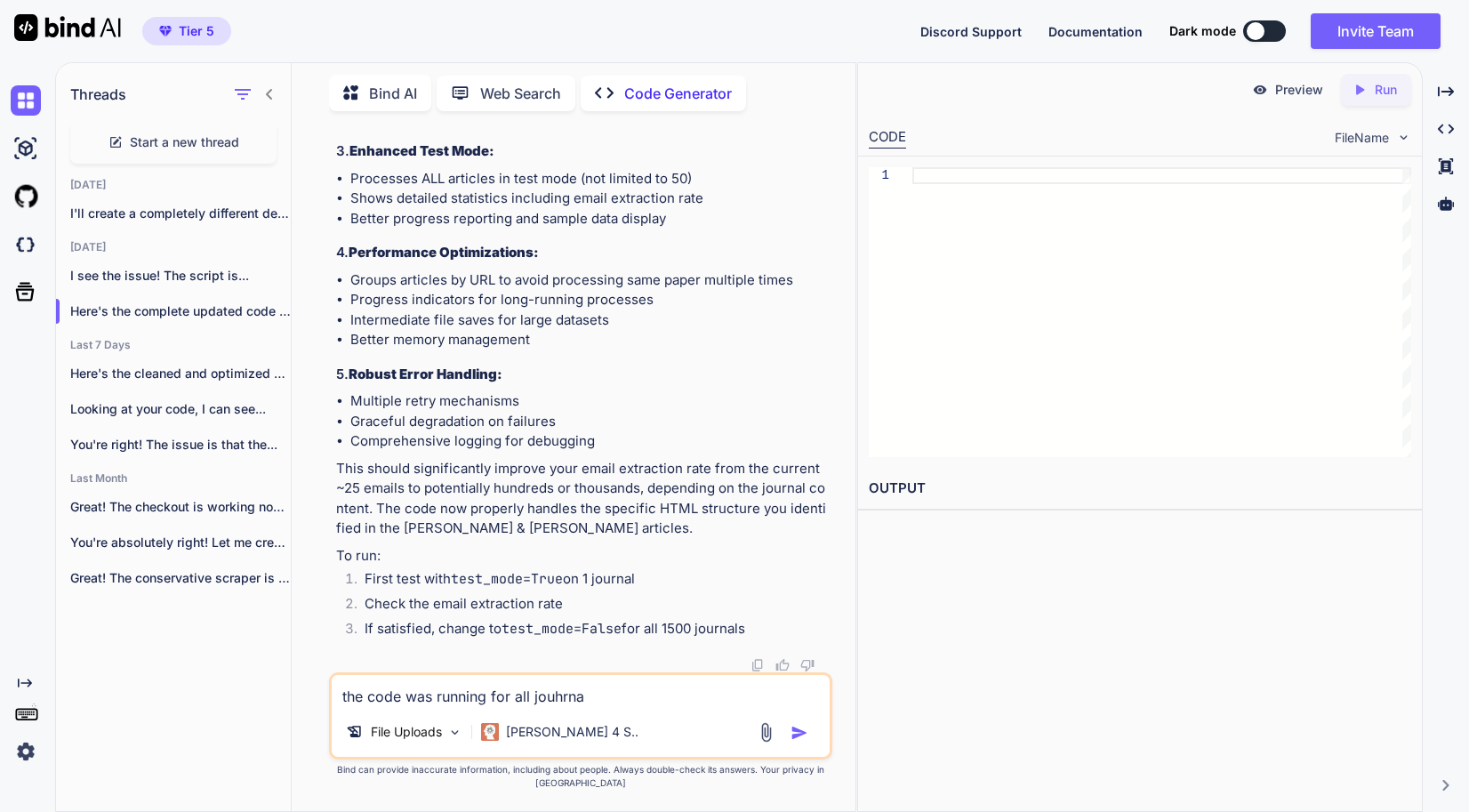
type textarea "the code was running for all jouhrnal"
type textarea "x"
type textarea "the code was running for all jouhrnals"
type textarea "x"
type textarea "the code was running for all jouhrnal"
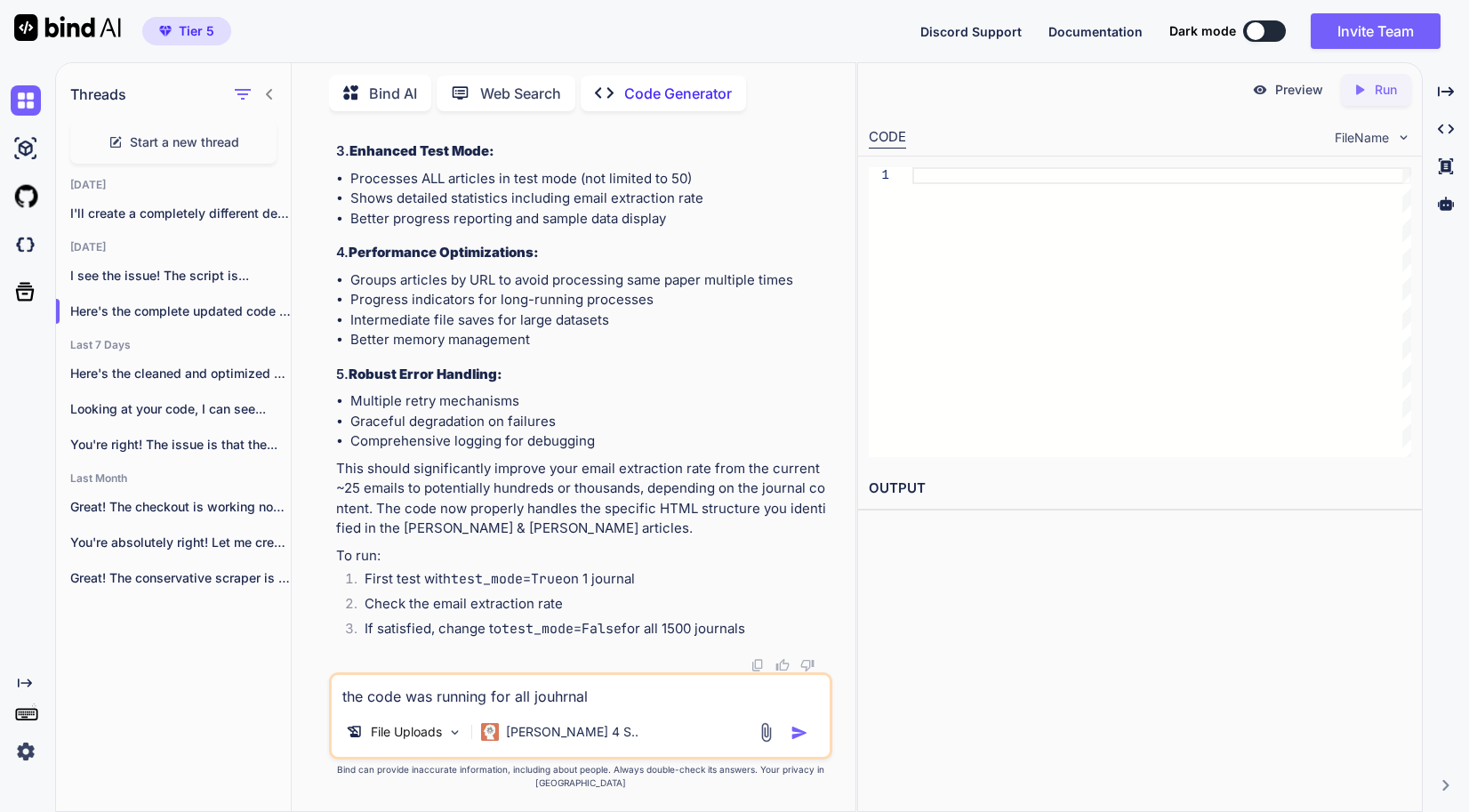
type textarea "x"
type textarea "the code was running for all jouhrna"
type textarea "x"
type textarea "the code was running for all jouhrn"
type textarea "x"
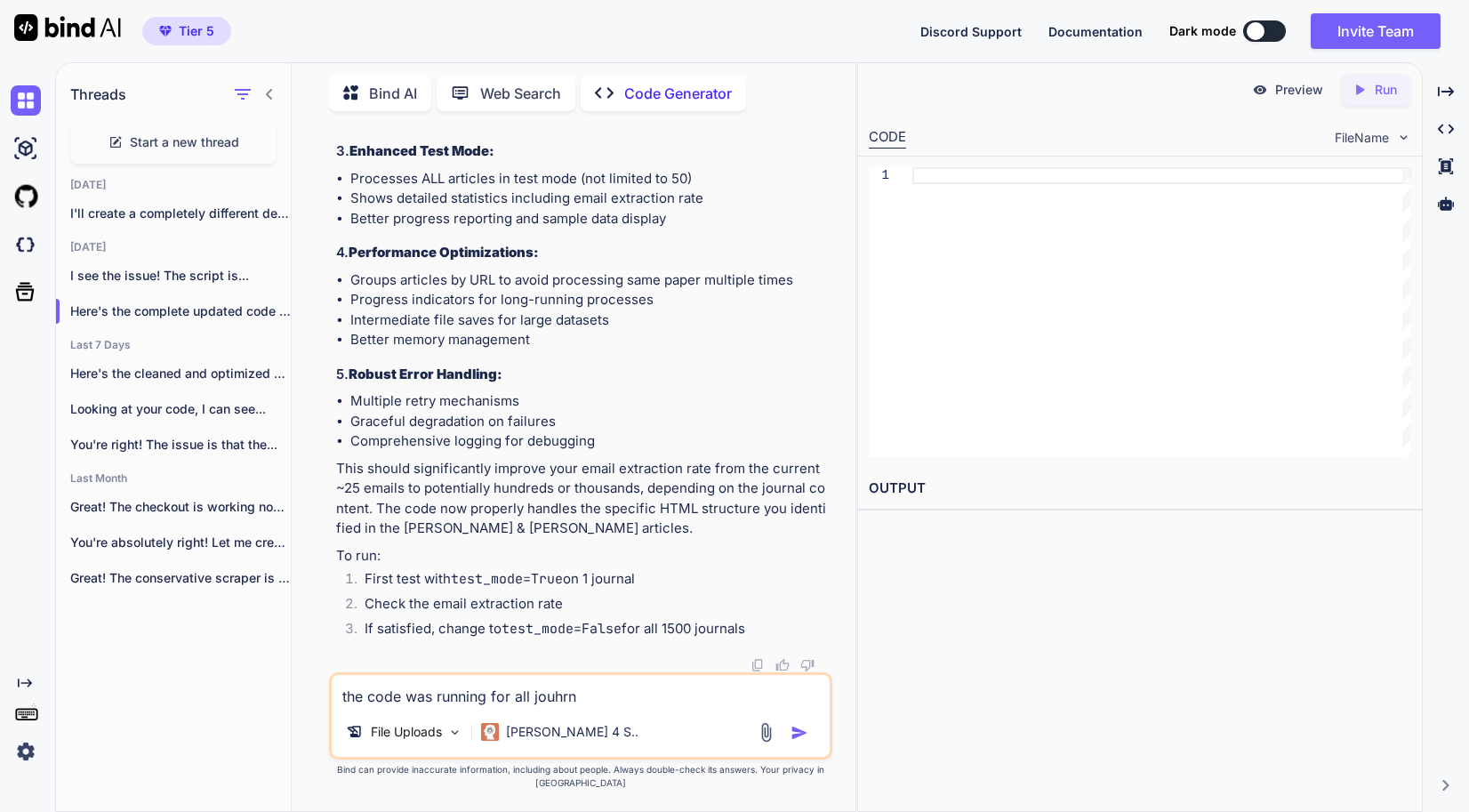
type textarea "the code was running for all jouhr"
type textarea "x"
type textarea "the code was running for all jouh"
type textarea "x"
type textarea "the code was running for all jou"
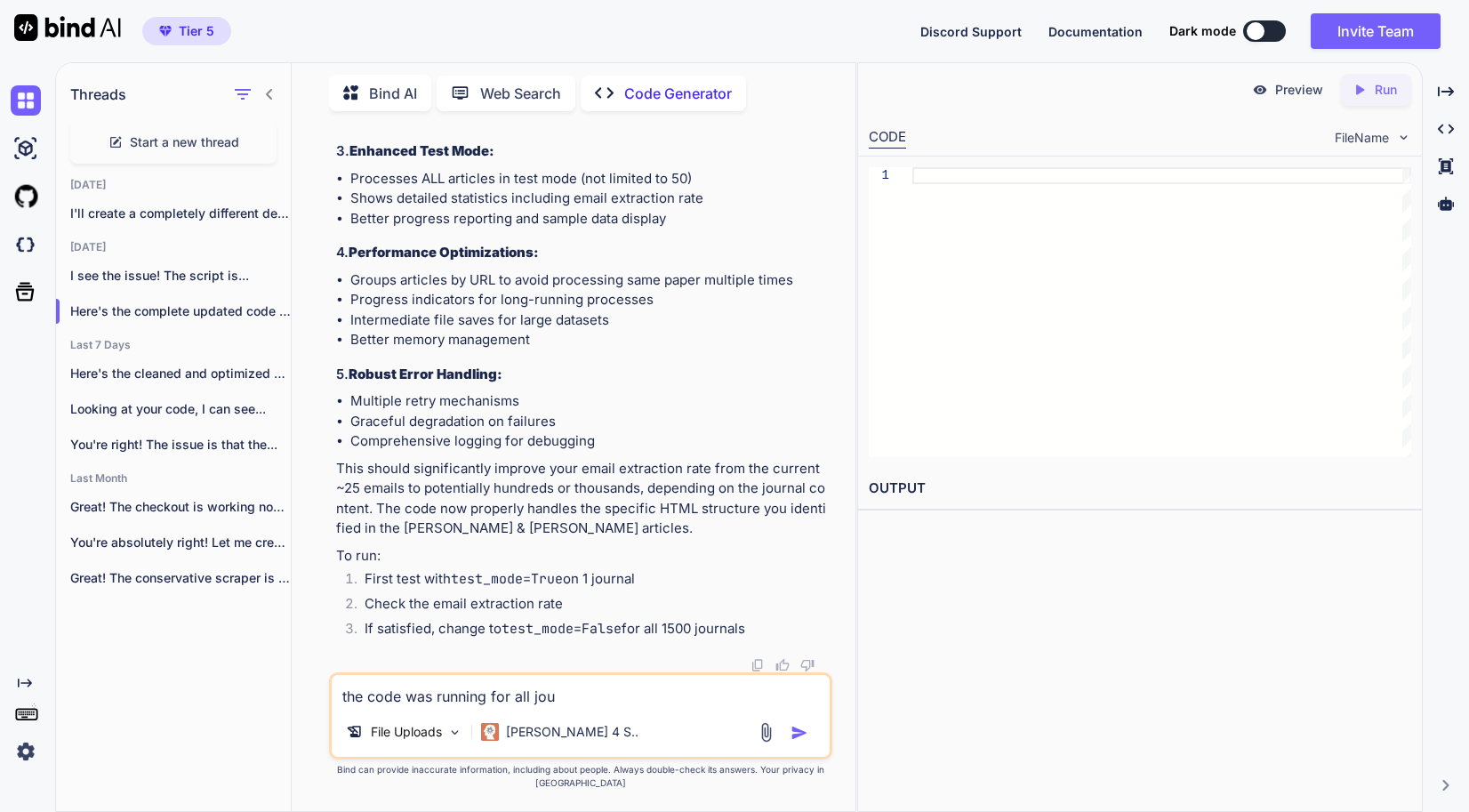
type textarea "x"
type textarea "the code was running for all jour"
type textarea "x"
type textarea "the code was running for all journ"
type textarea "x"
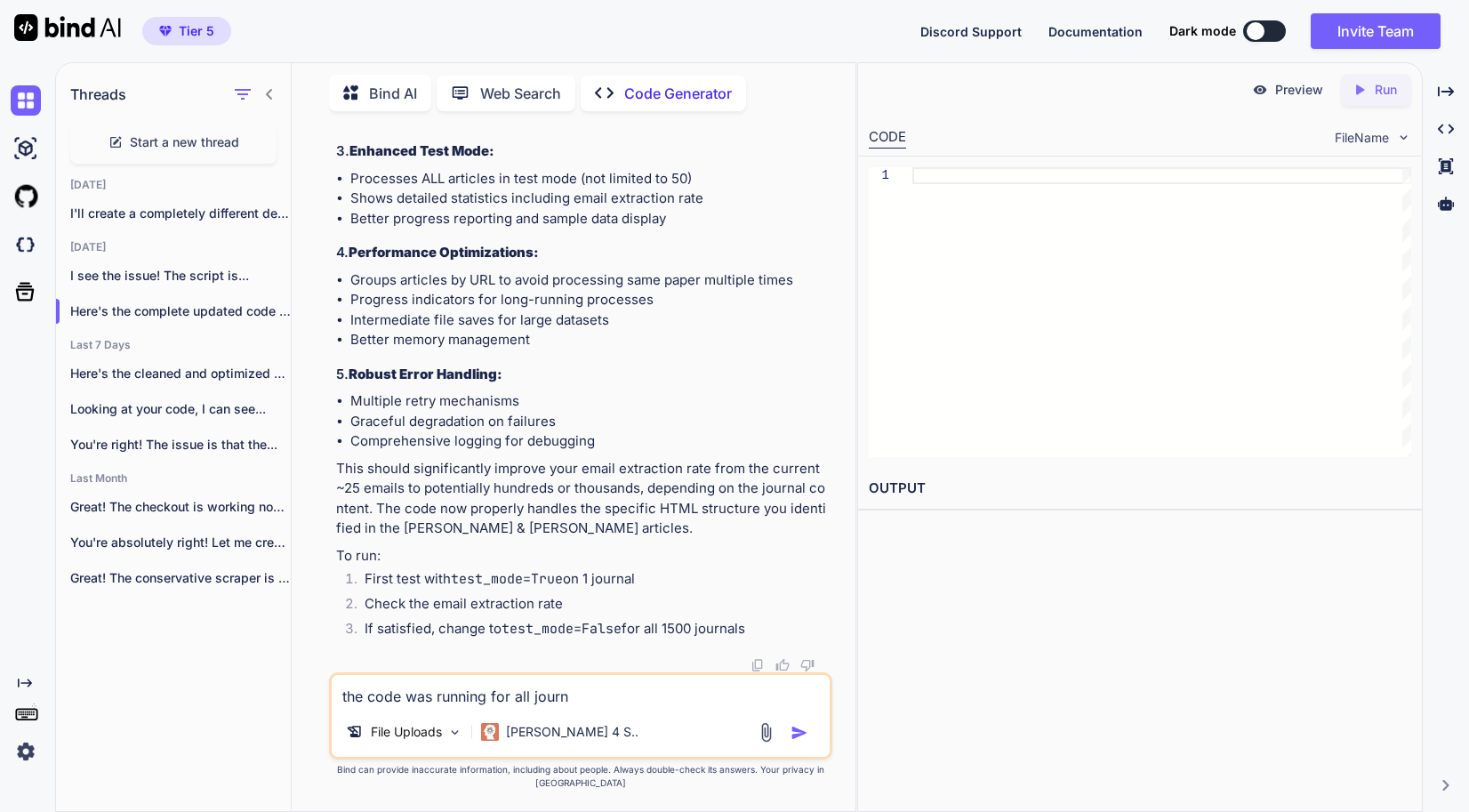
type textarea "the code was running for all journa"
type textarea "x"
type textarea "the code was running for all journal"
type textarea "x"
type textarea "the code was running for all journals"
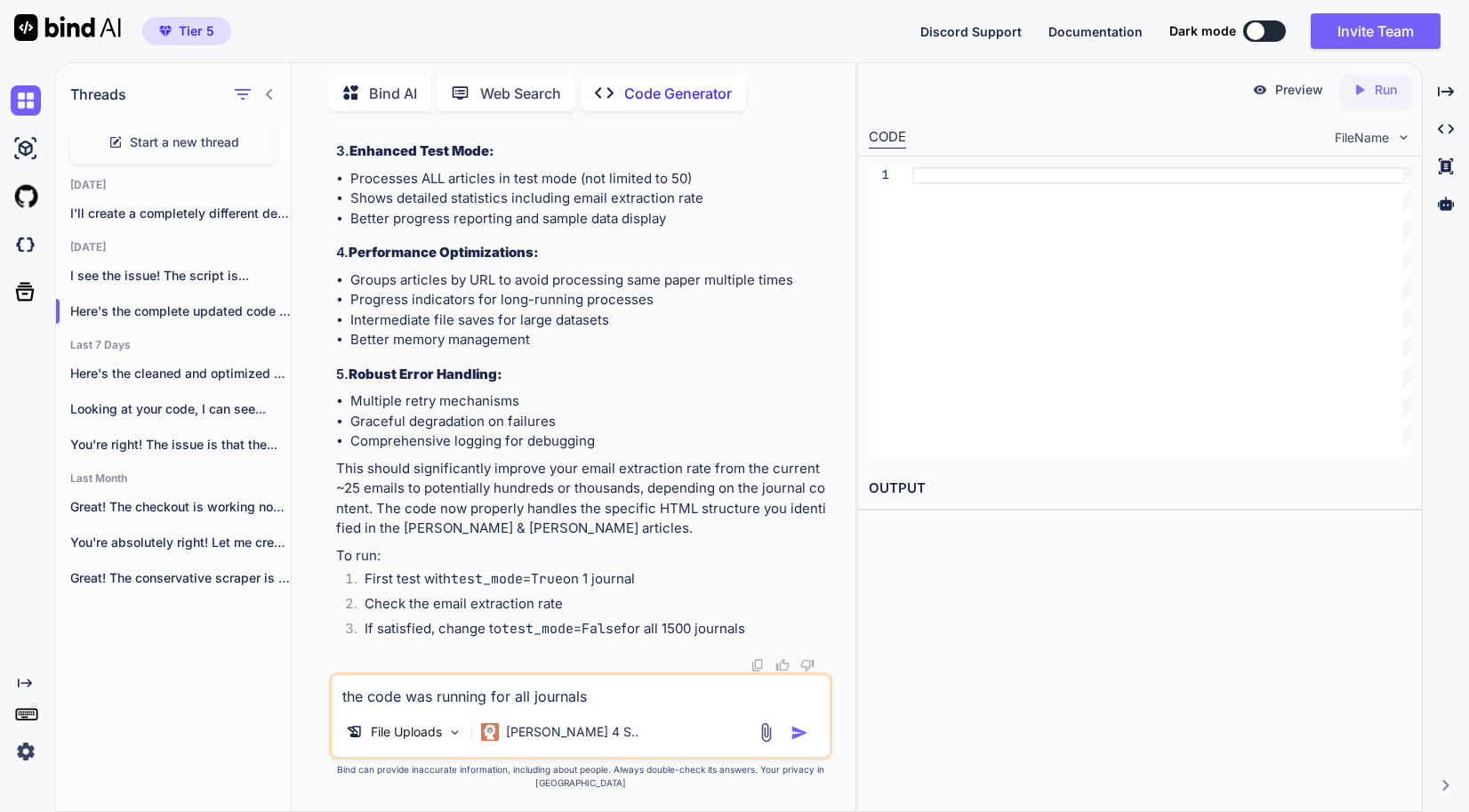
type textarea "x"
type textarea "the code was running for all journals"
type textarea "x"
type textarea "the code was running for all journals b"
type textarea "x"
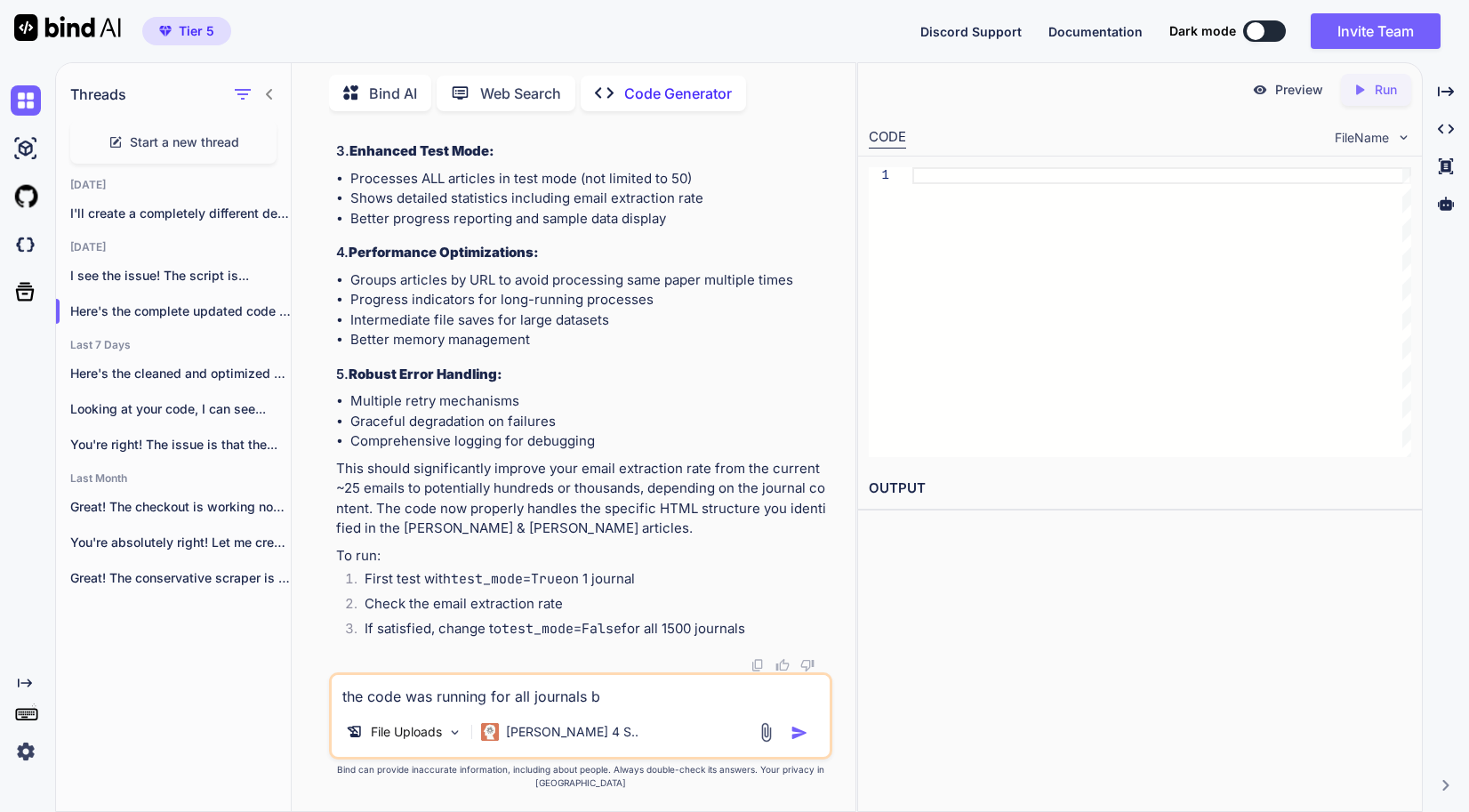
type textarea "the code was running for all journals bu"
type textarea "x"
type textarea "the code was running for all journals but"
type textarea "x"
type textarea "the code was running for all journals but"
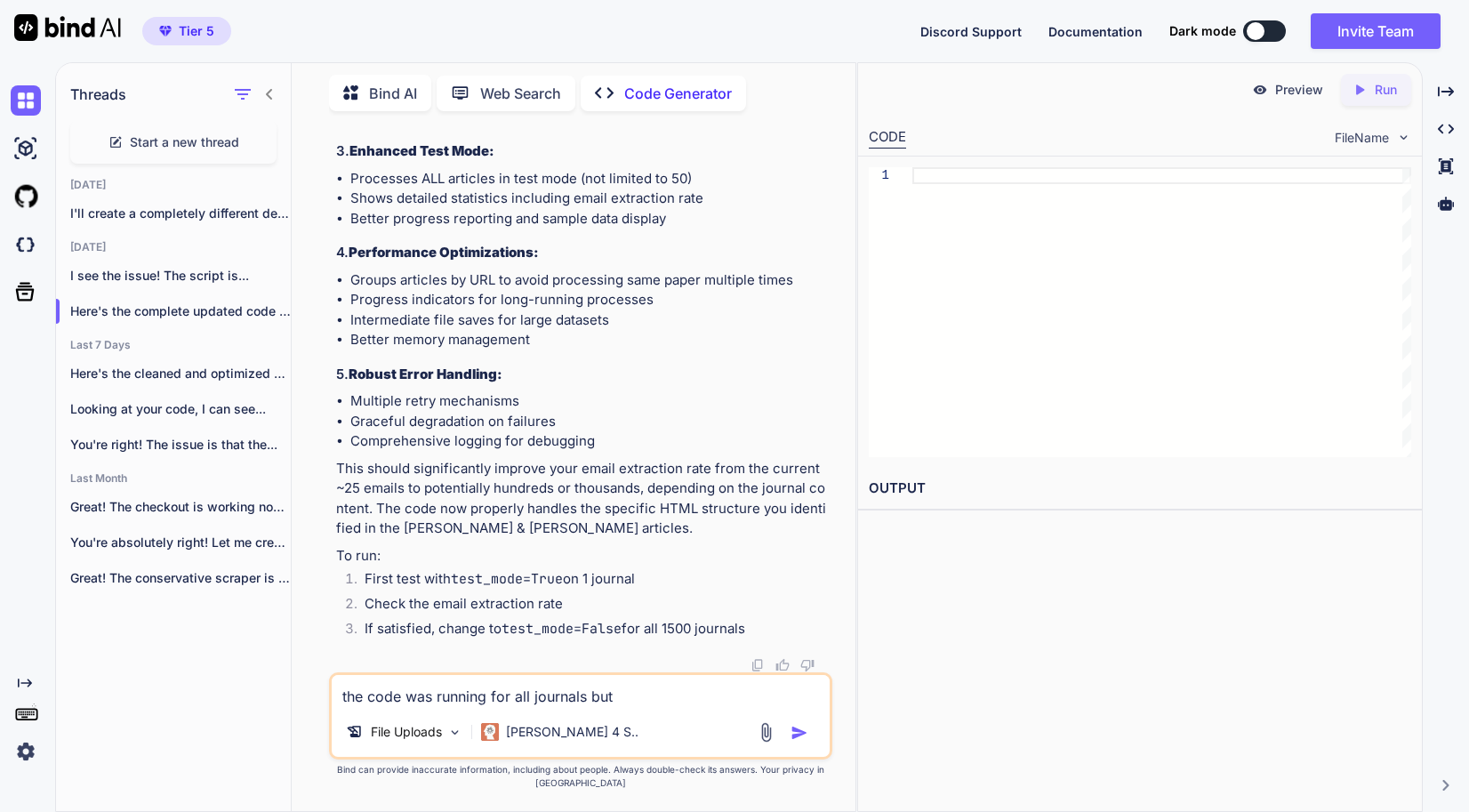
type textarea "x"
type textarea "the code was running for all journals but m"
type textarea "x"
type textarea "the code was running for all journals but my"
type textarea "x"
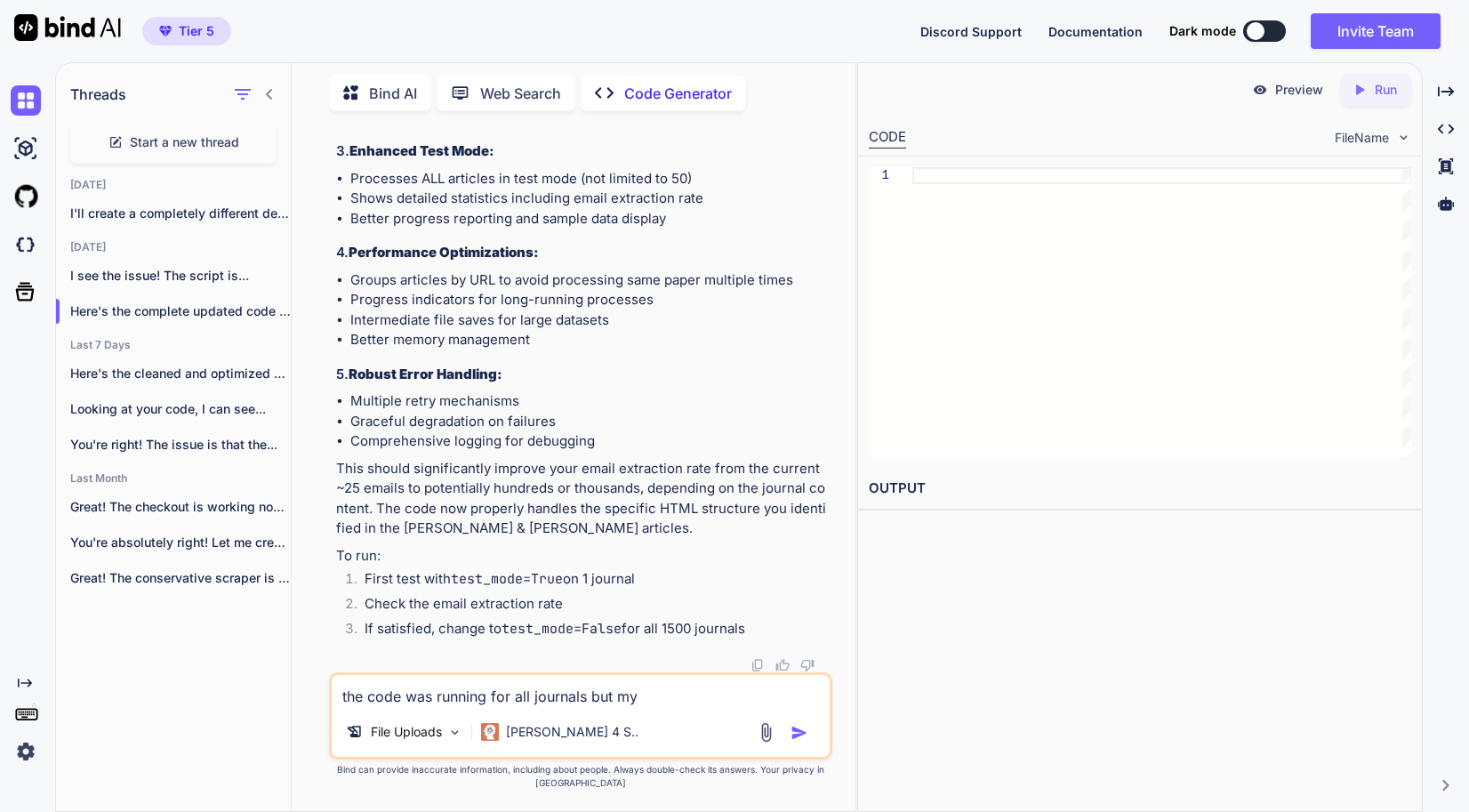
type textarea "the code was running for all journals but m"
type textarea "x"
type textarea "the code was running for all journals but"
type textarea "x"
type textarea "the code was running for all journals but m"
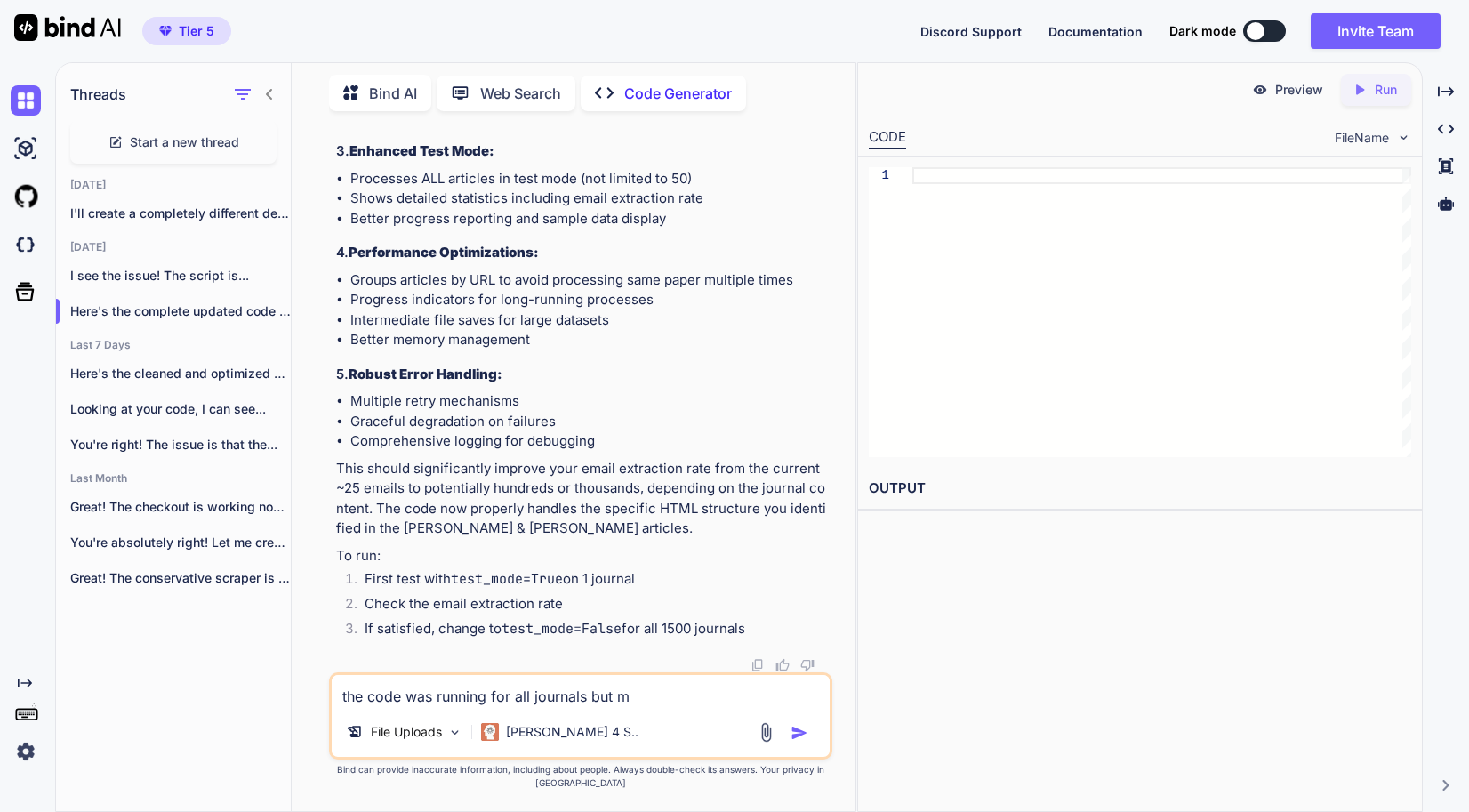
type textarea "x"
type textarea "the code was running for all journals but my"
type textarea "x"
type textarea "the code was running for all journals but my"
type textarea "x"
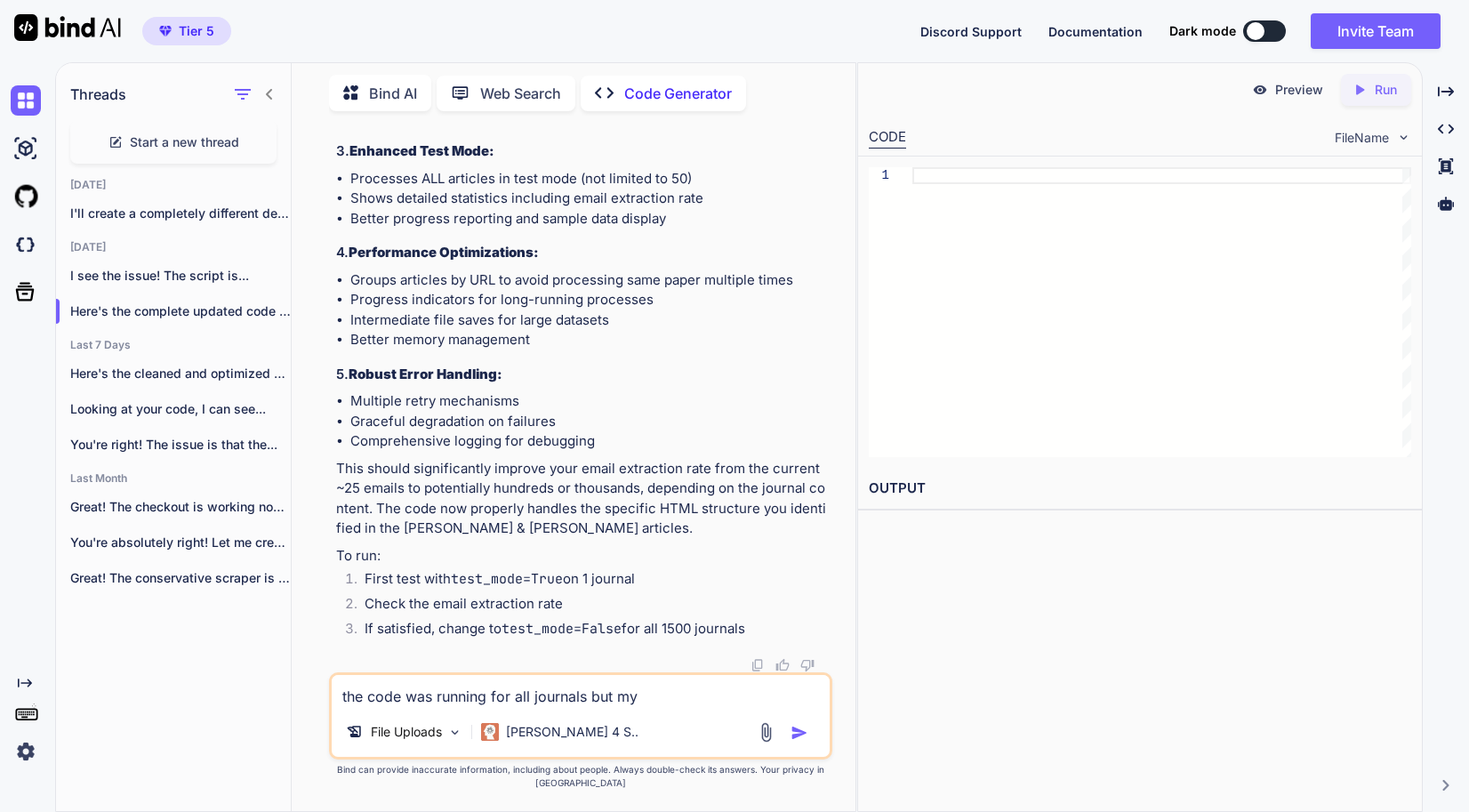
type textarea "the code was running for all journals but my s"
type textarea "x"
type textarea "the code was running for all journals but my st"
type textarea "x"
type textarea "the code was running for all journals but my sts"
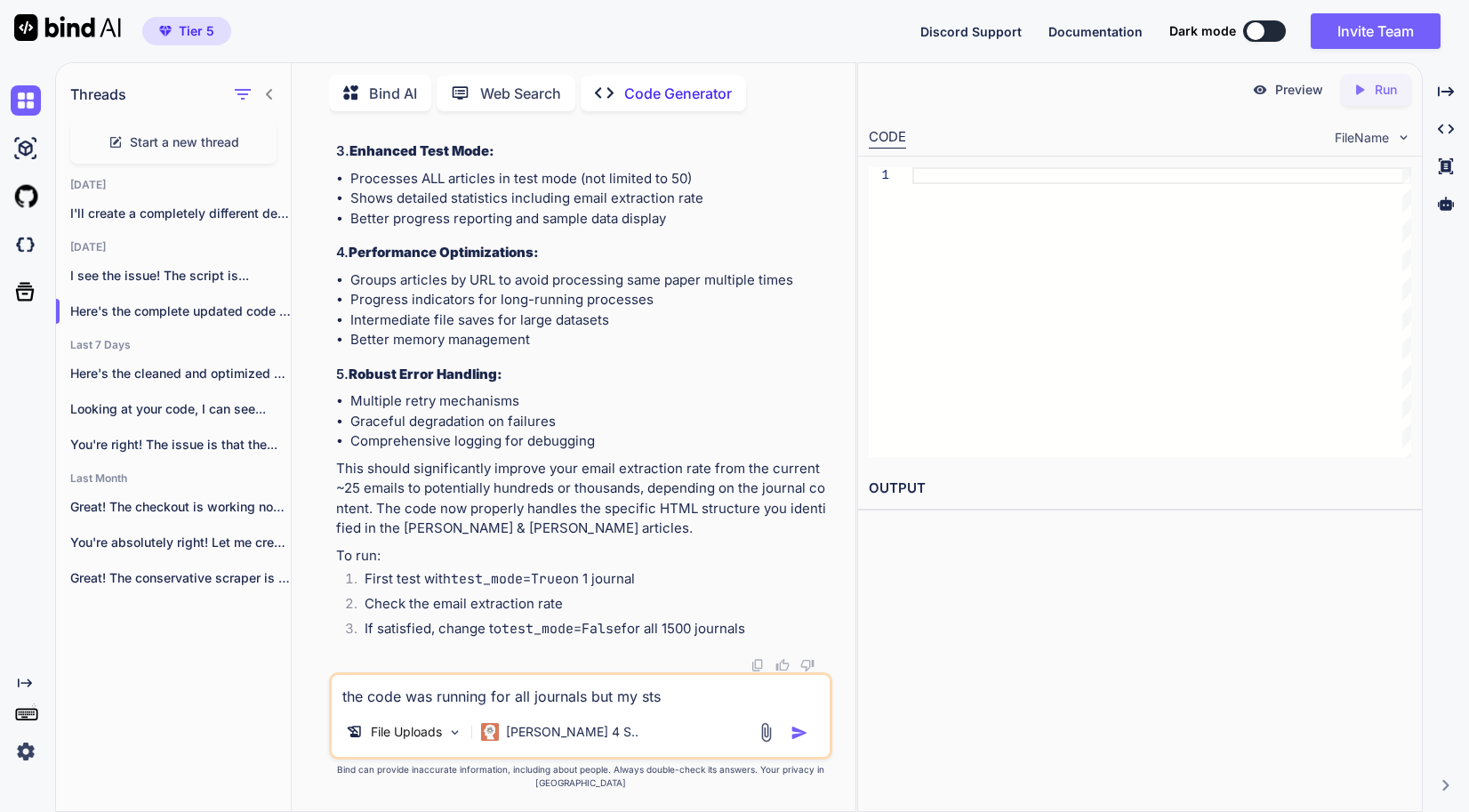
type textarea "x"
type textarea "the code was running for all journals but my st"
type textarea "x"
type textarea "the code was running for all journals but my s"
type textarea "x"
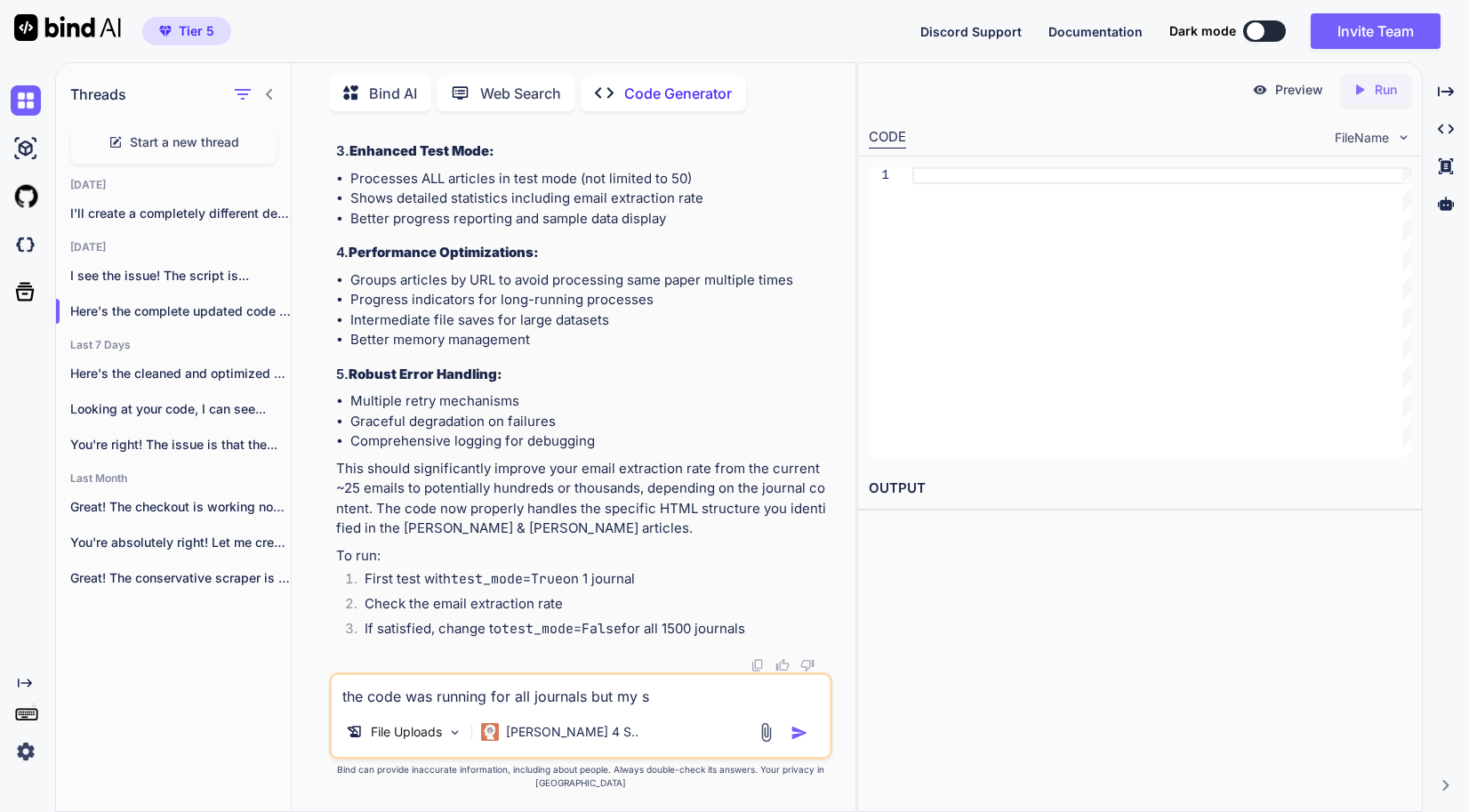
type textarea "the code was running for all journals but my st"
type textarea "x"
type textarea "the code was running for all journals but my s"
type textarea "x"
type textarea "the code was running for all journals but my sy"
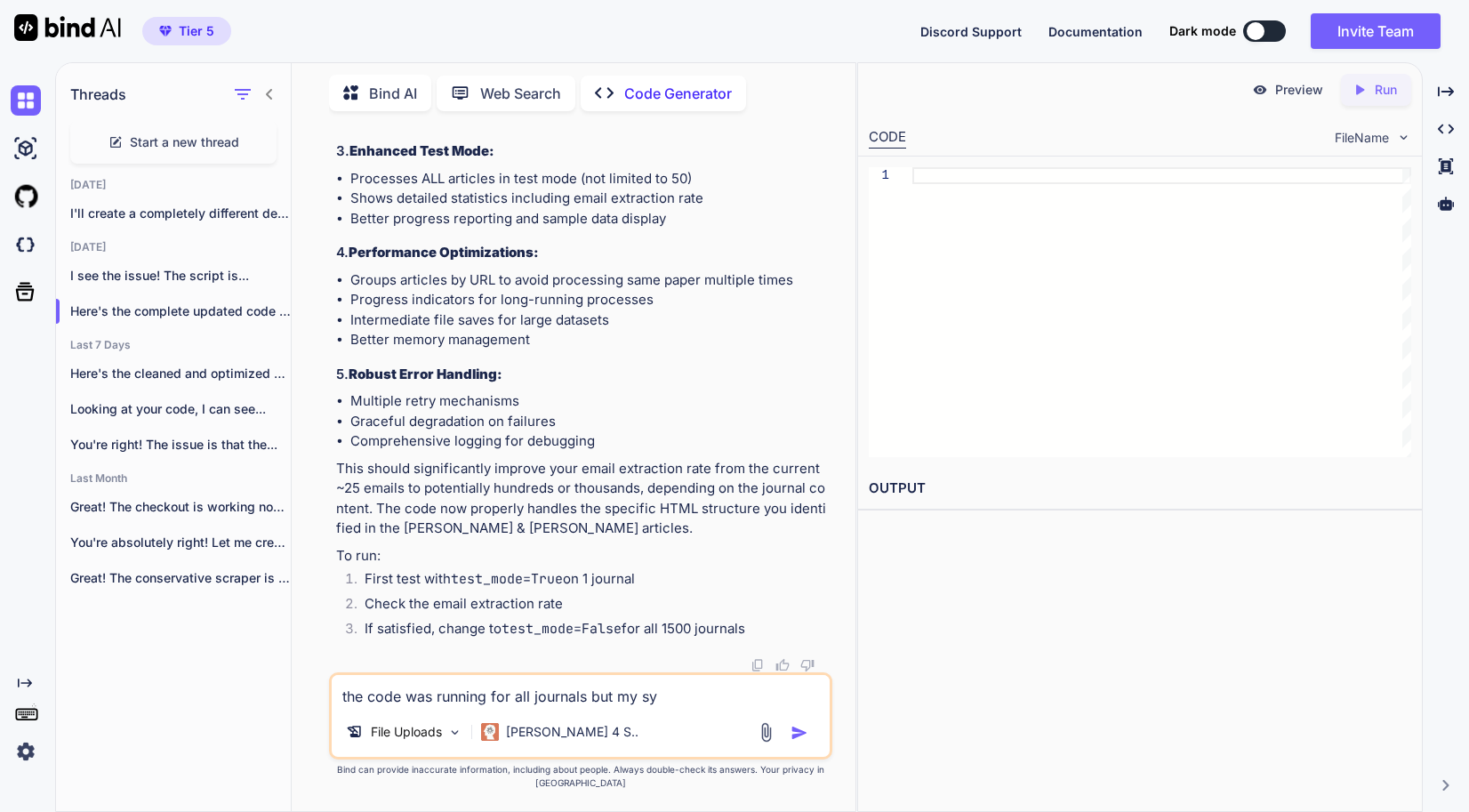
type textarea "x"
type textarea "the code was running for all journals but my sys"
type textarea "x"
type textarea "the code was running for all journals but my syst"
type textarea "x"
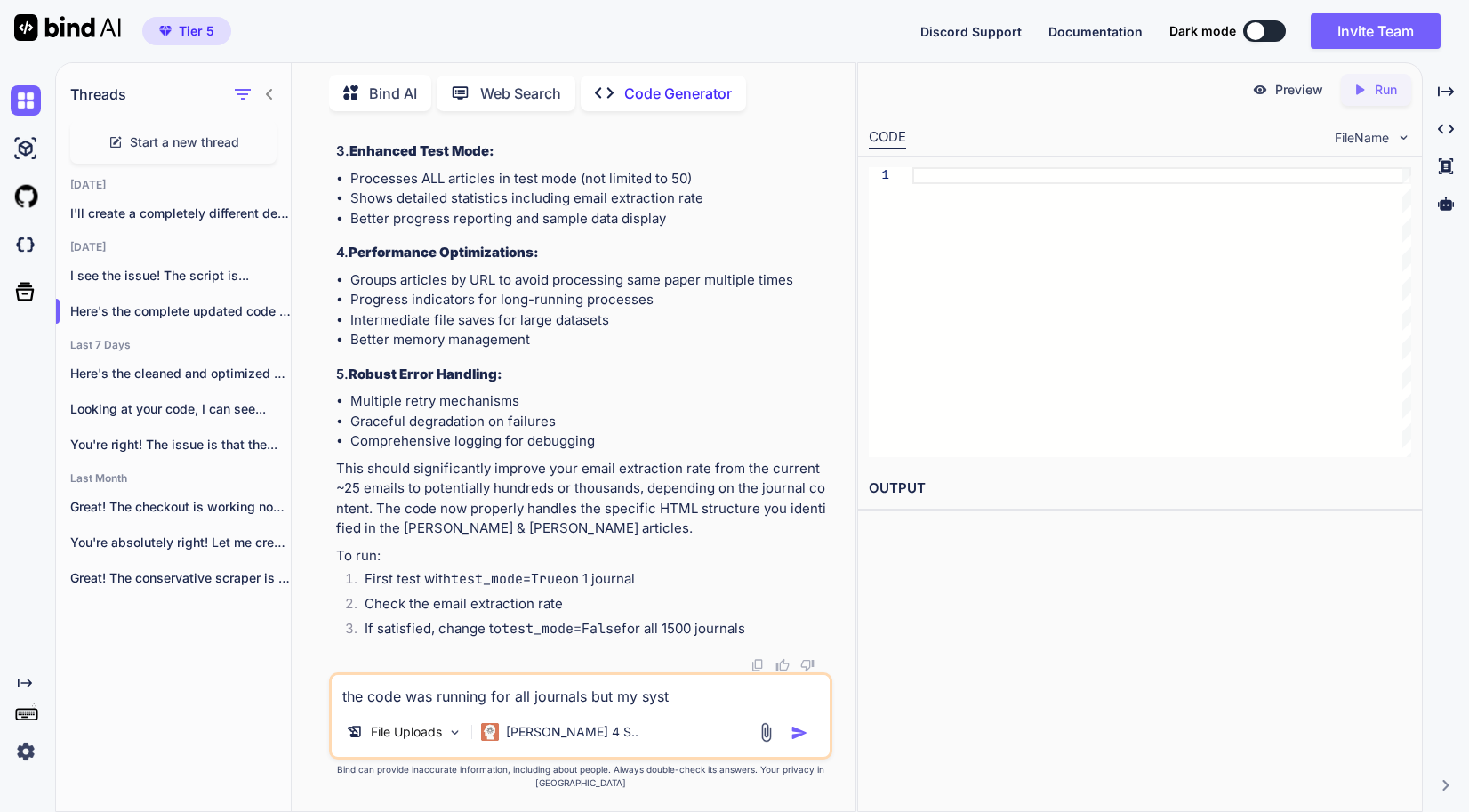
type textarea "the code was running for all journals but my syste"
type textarea "x"
type textarea "the code was running for all journals but my system"
type textarea "x"
type textarea "the code was running for all journals but my system"
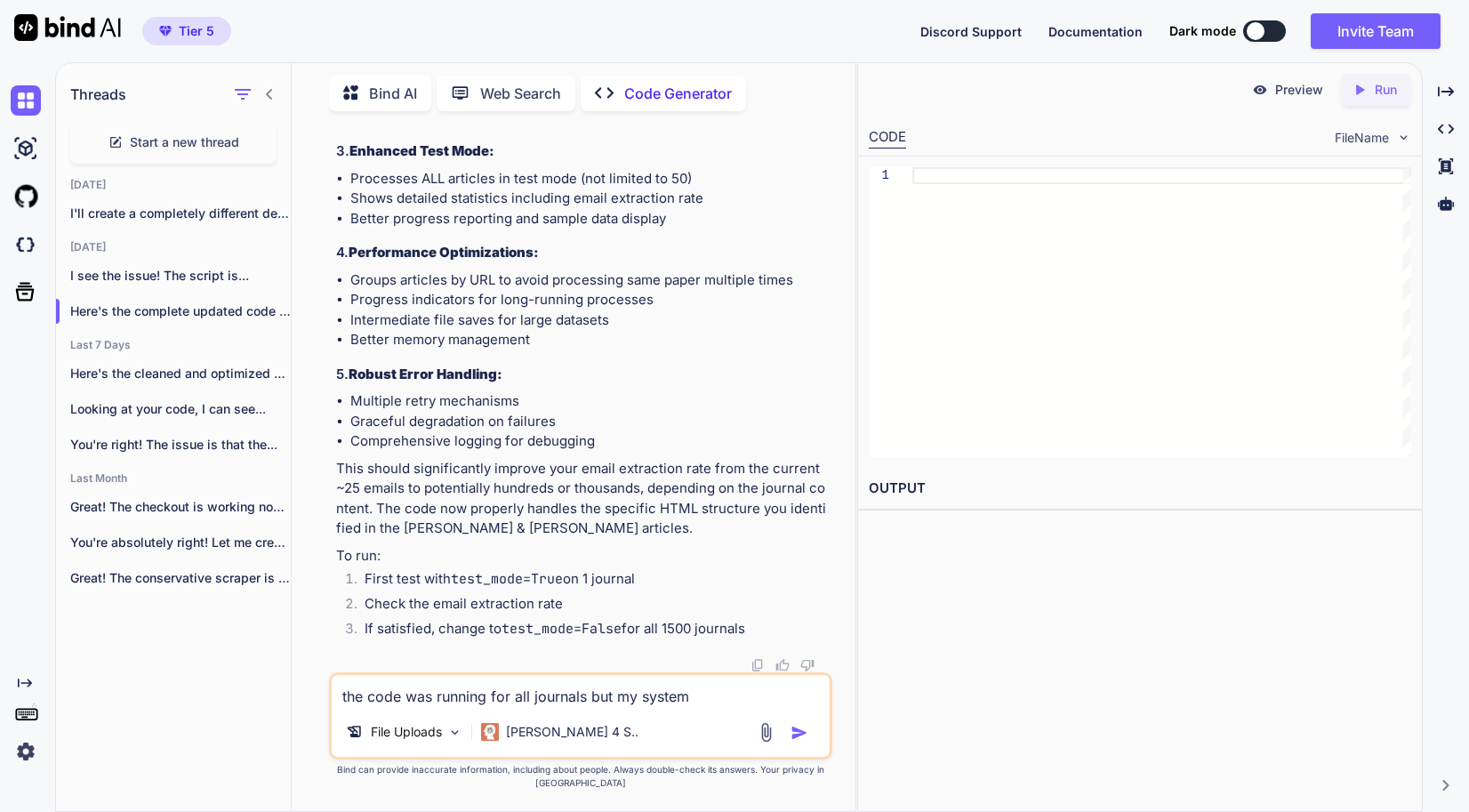
type textarea "x"
type textarea "the code was running for all journals but my system c"
type textarea "x"
type textarea "the code was running for all journals but my system cr"
type textarea "x"
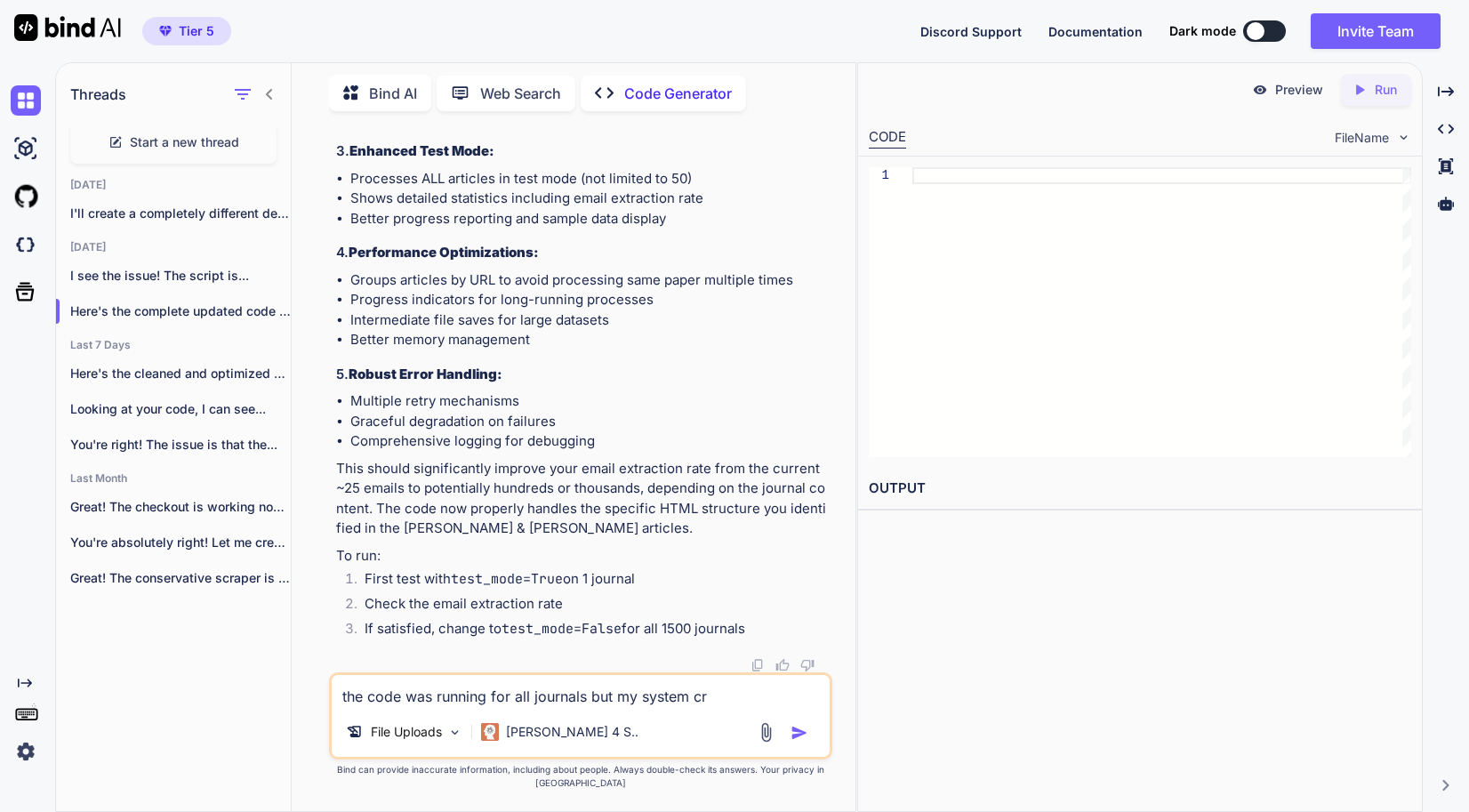
type textarea "the code was running for all journals but my system cra"
type textarea "x"
type textarea "the code was running for all journals but my system cras"
type textarea "x"
type textarea "the code was running for all journals but my system crash"
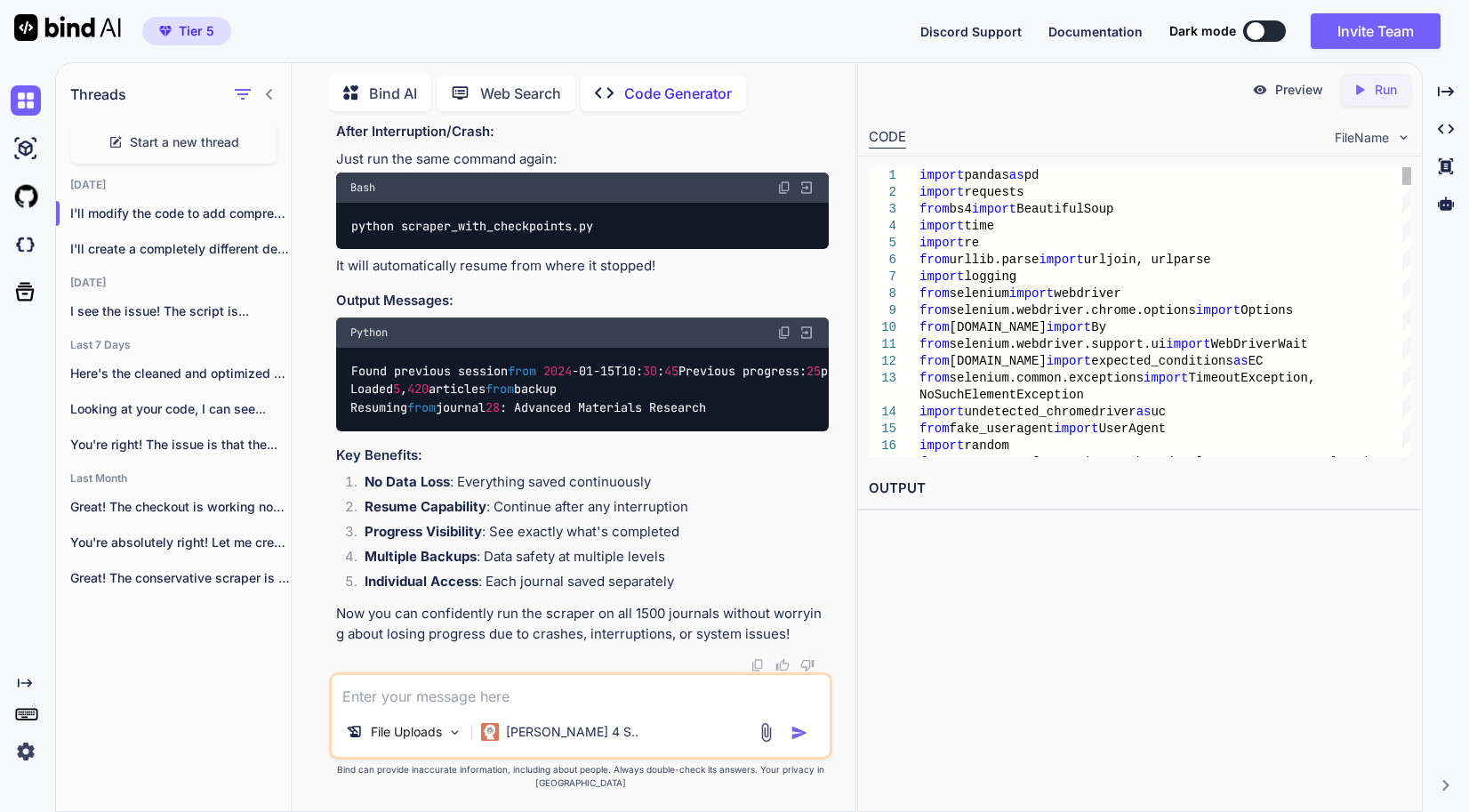
scroll to position [0, 0]
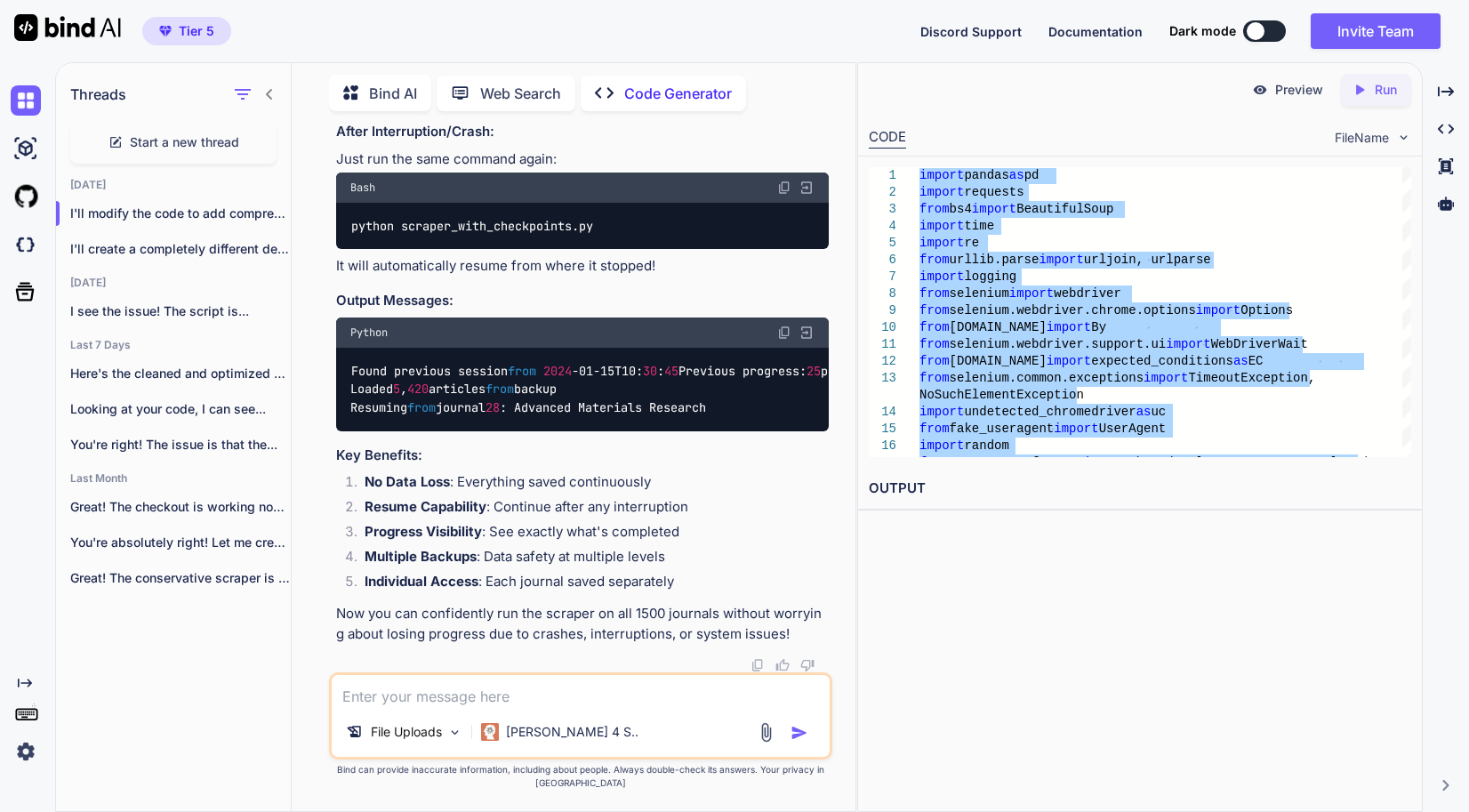
scroll to position [114495, 0]
click at [525, 707] on textarea at bounding box center [581, 691] width 498 height 32
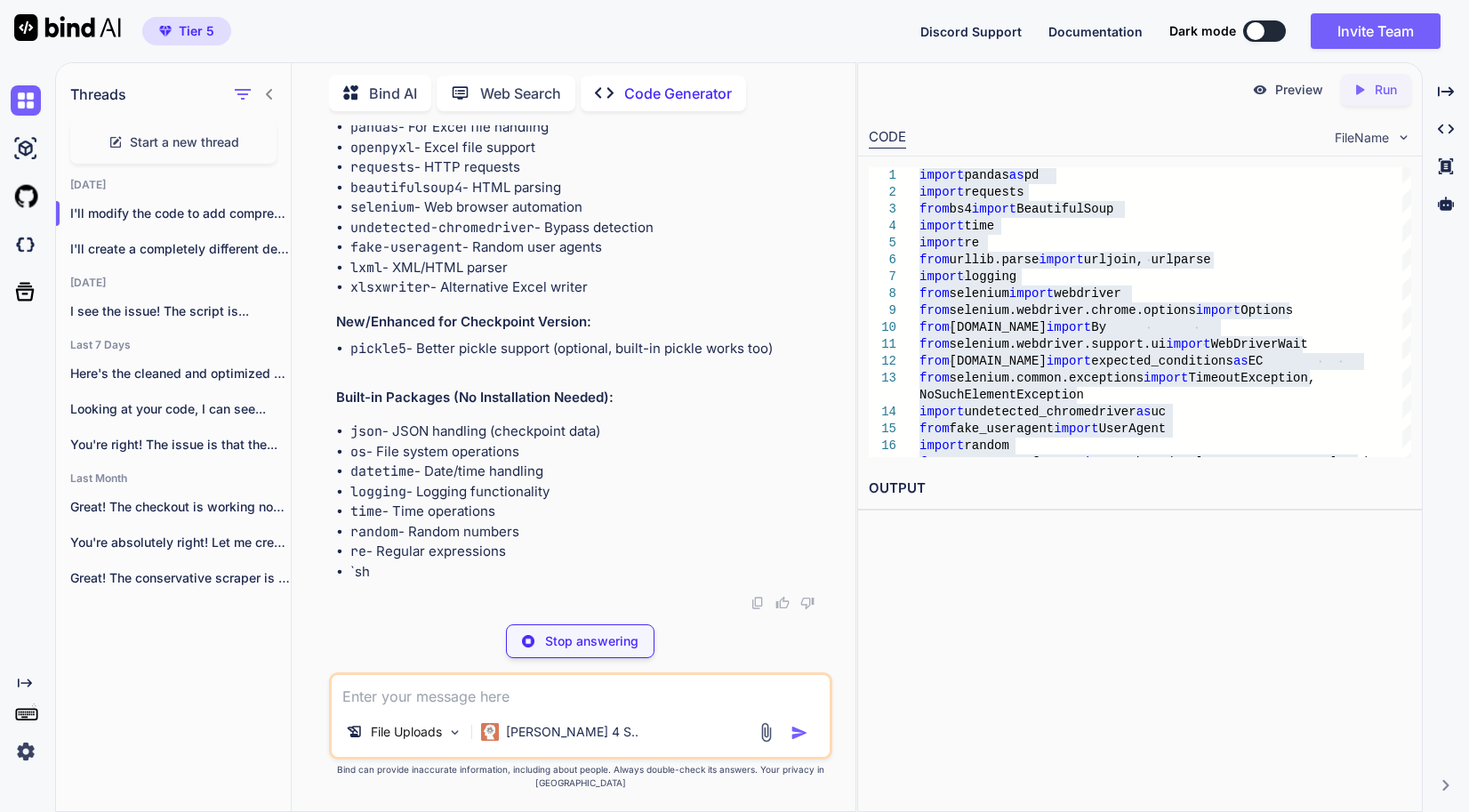
scroll to position [115038, 0]
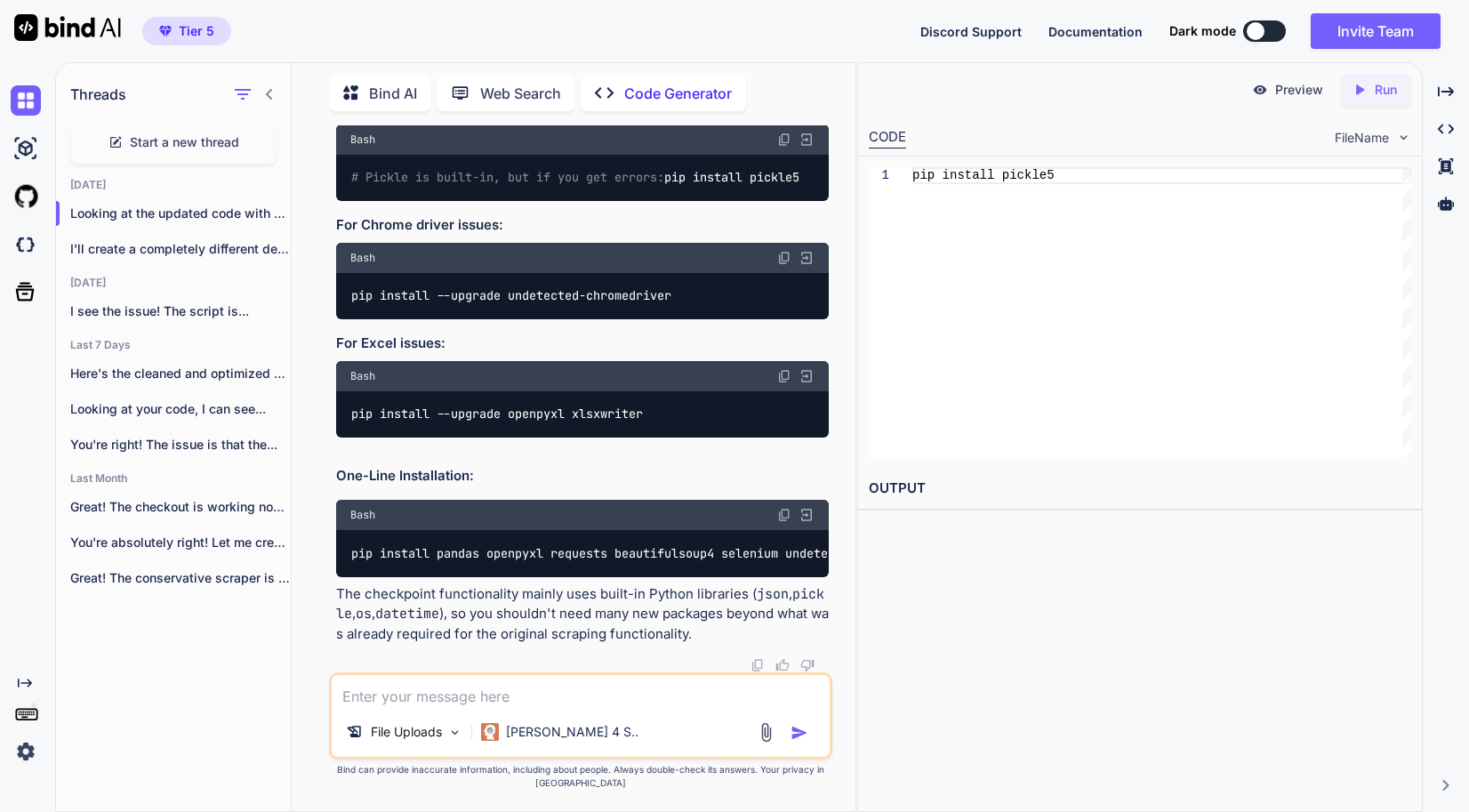
copy div "pip install pandas openpyxl requests beautifulsoup4 selenium undetected-chromed…"
click at [229, 724] on div "Threads Start a new thread [DATE] Looking at the updated code with checkpo... I…" at bounding box center [174, 436] width 236 height 750
click at [397, 707] on textarea at bounding box center [581, 691] width 498 height 32
paste textarea "running bdist_wheel running build running build_py creating build\lib.win-amd64…"
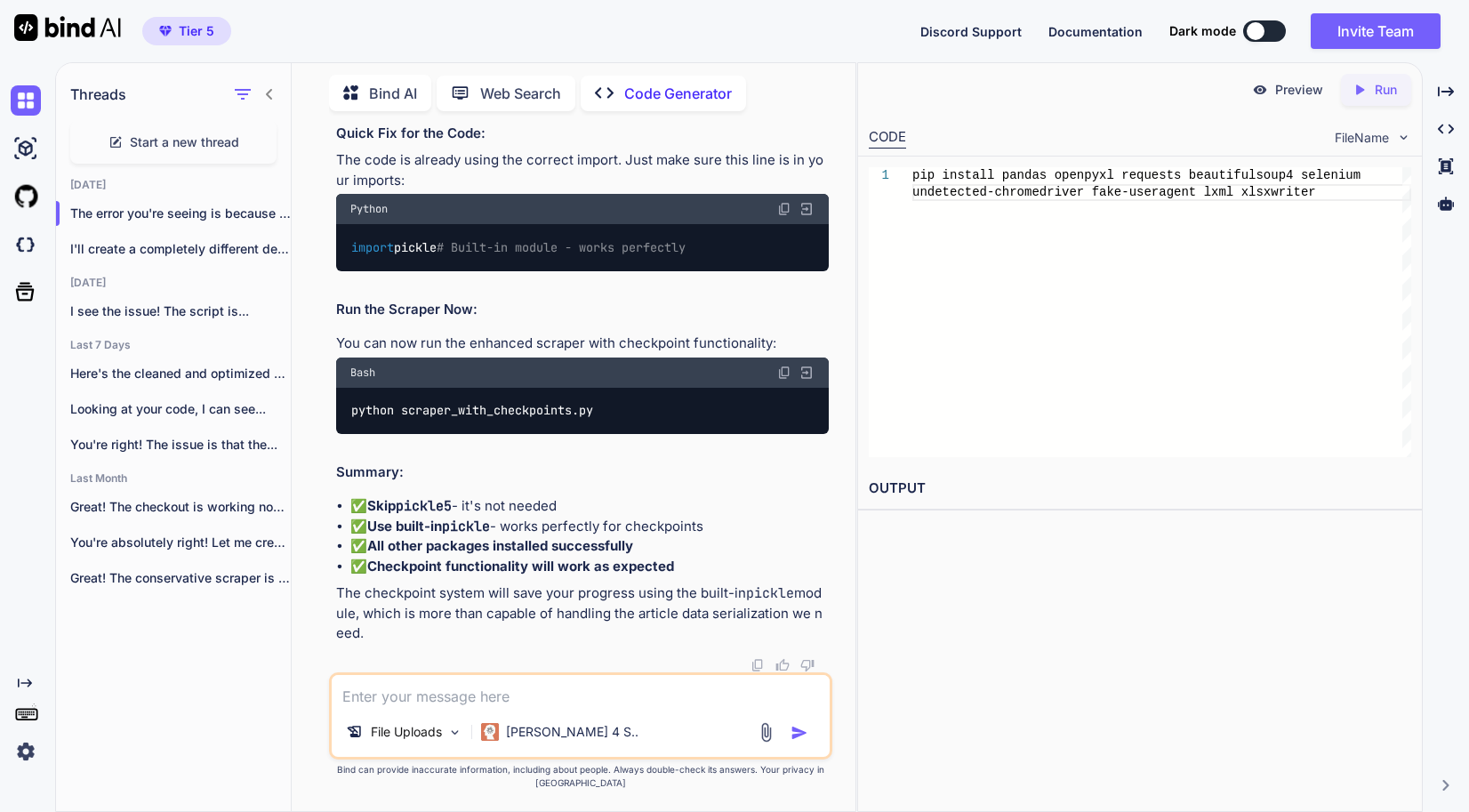
scroll to position [117537, 0]
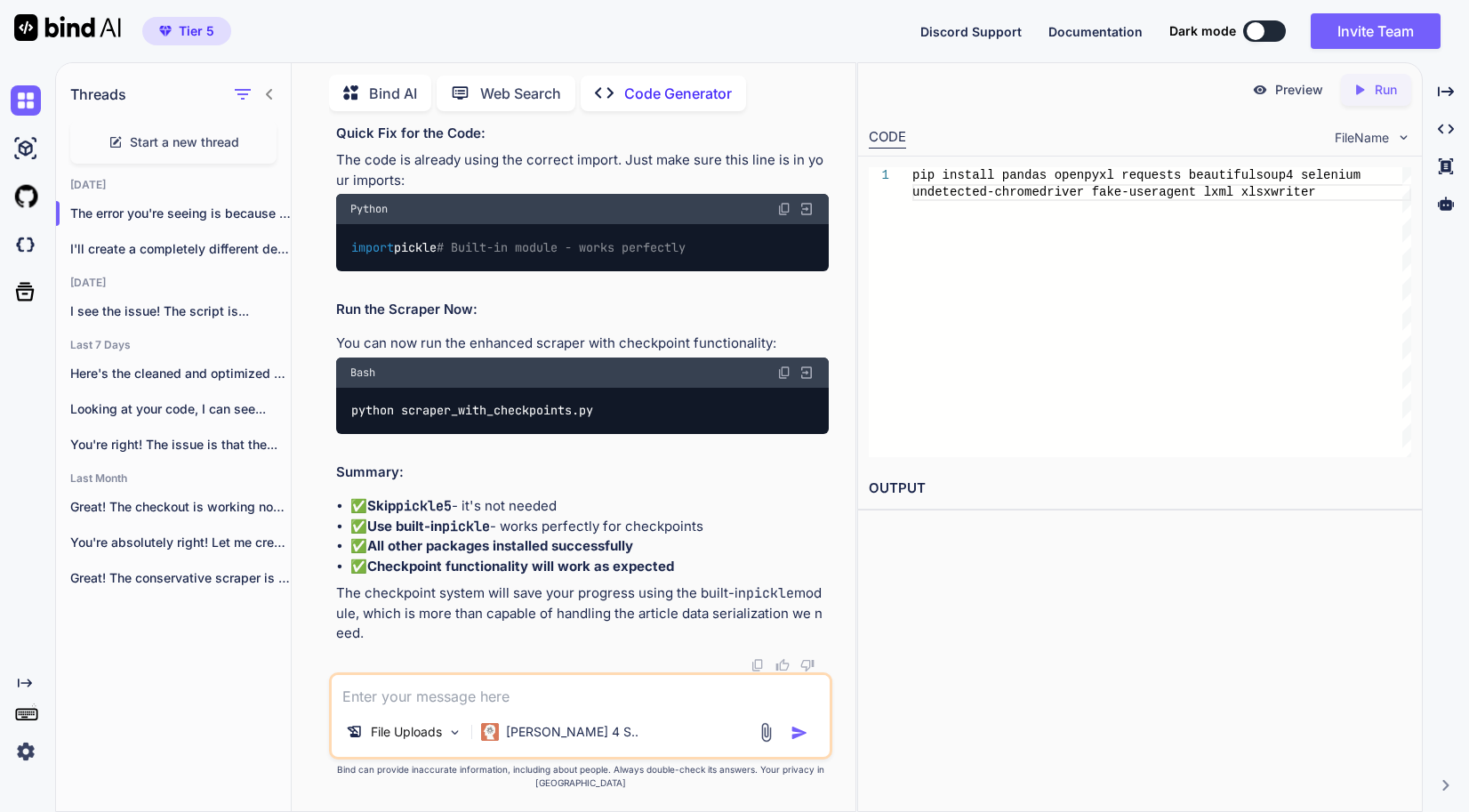
click at [194, 707] on div "Threads Start a new thread [DATE] The error you're seeing is because `pick... I…" at bounding box center [174, 436] width 236 height 750
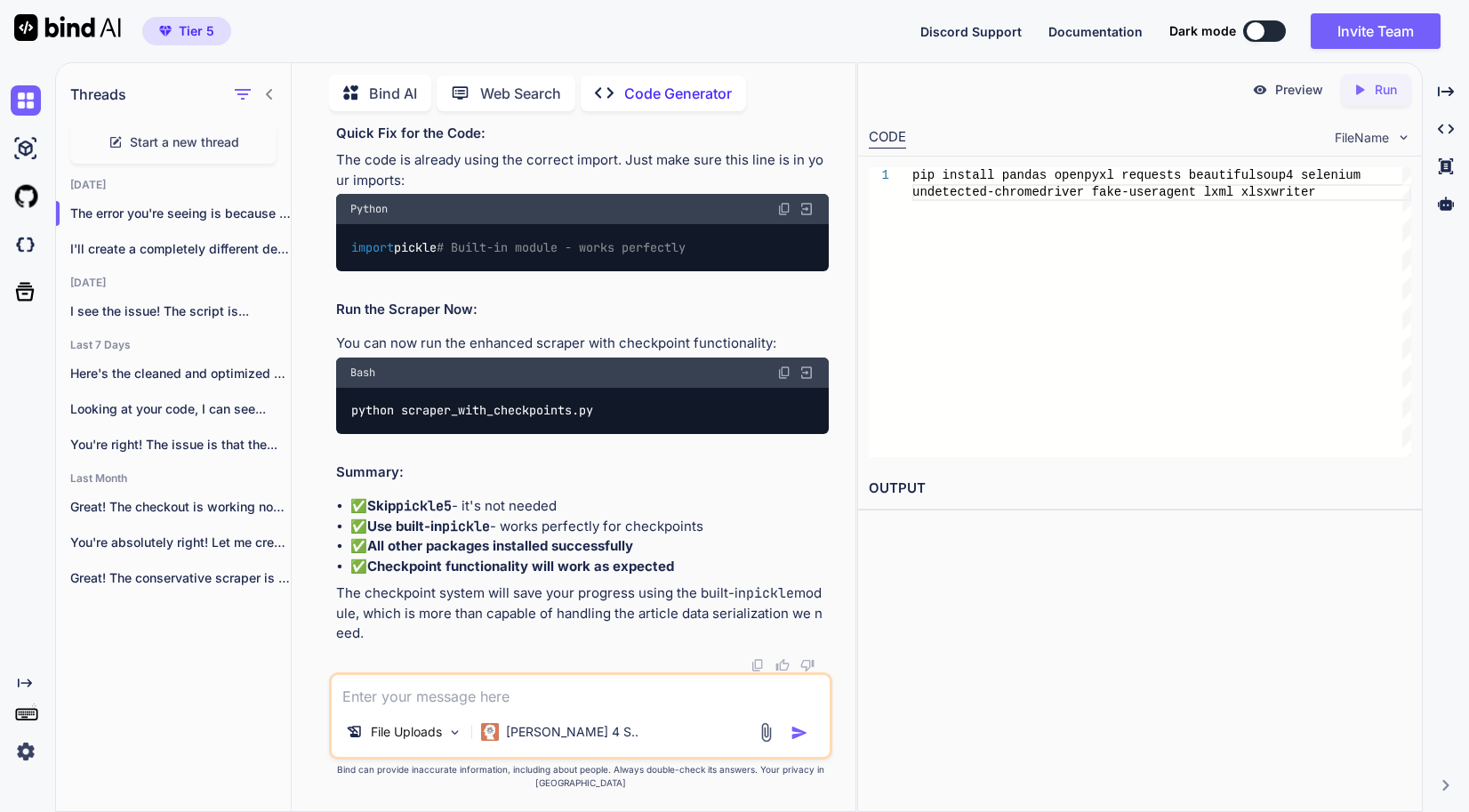
drag, startPoint x: 789, startPoint y: 454, endPoint x: 1442, endPoint y: 434, distance: 653.3
